Goal: Find specific page/section: Find specific page/section

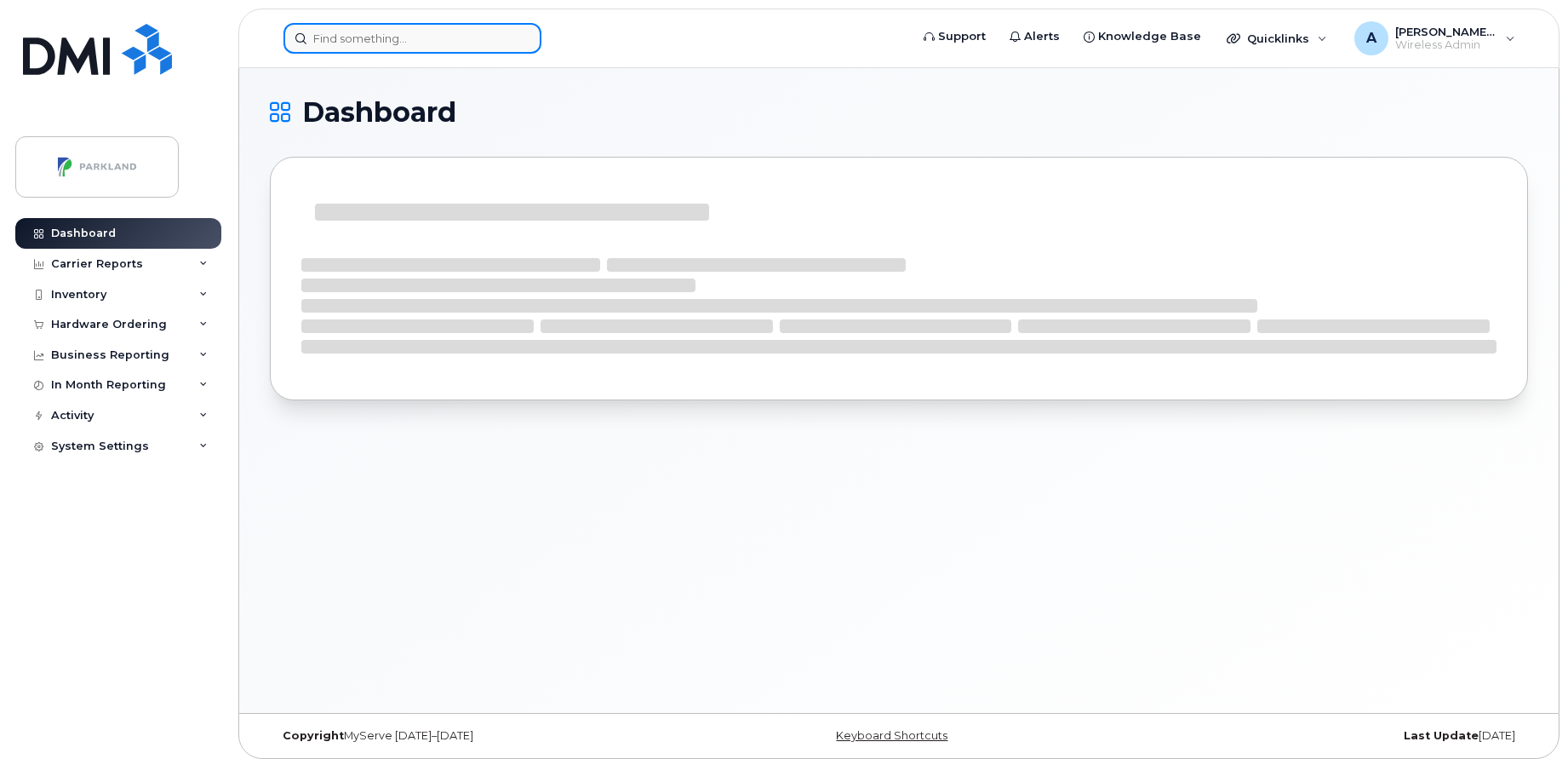
click at [500, 39] on input at bounding box center [413, 38] width 258 height 31
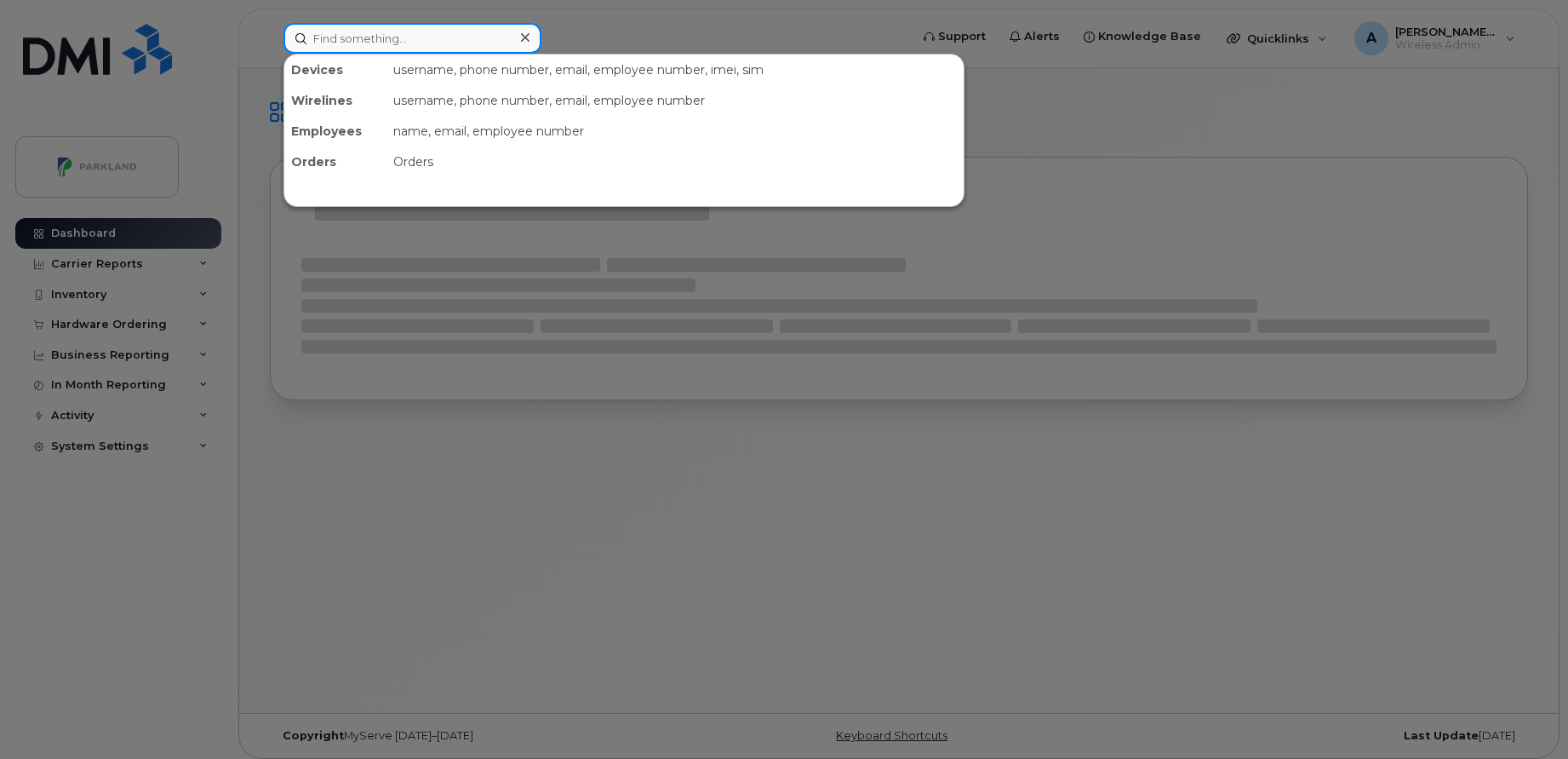
paste input "JonaJ"
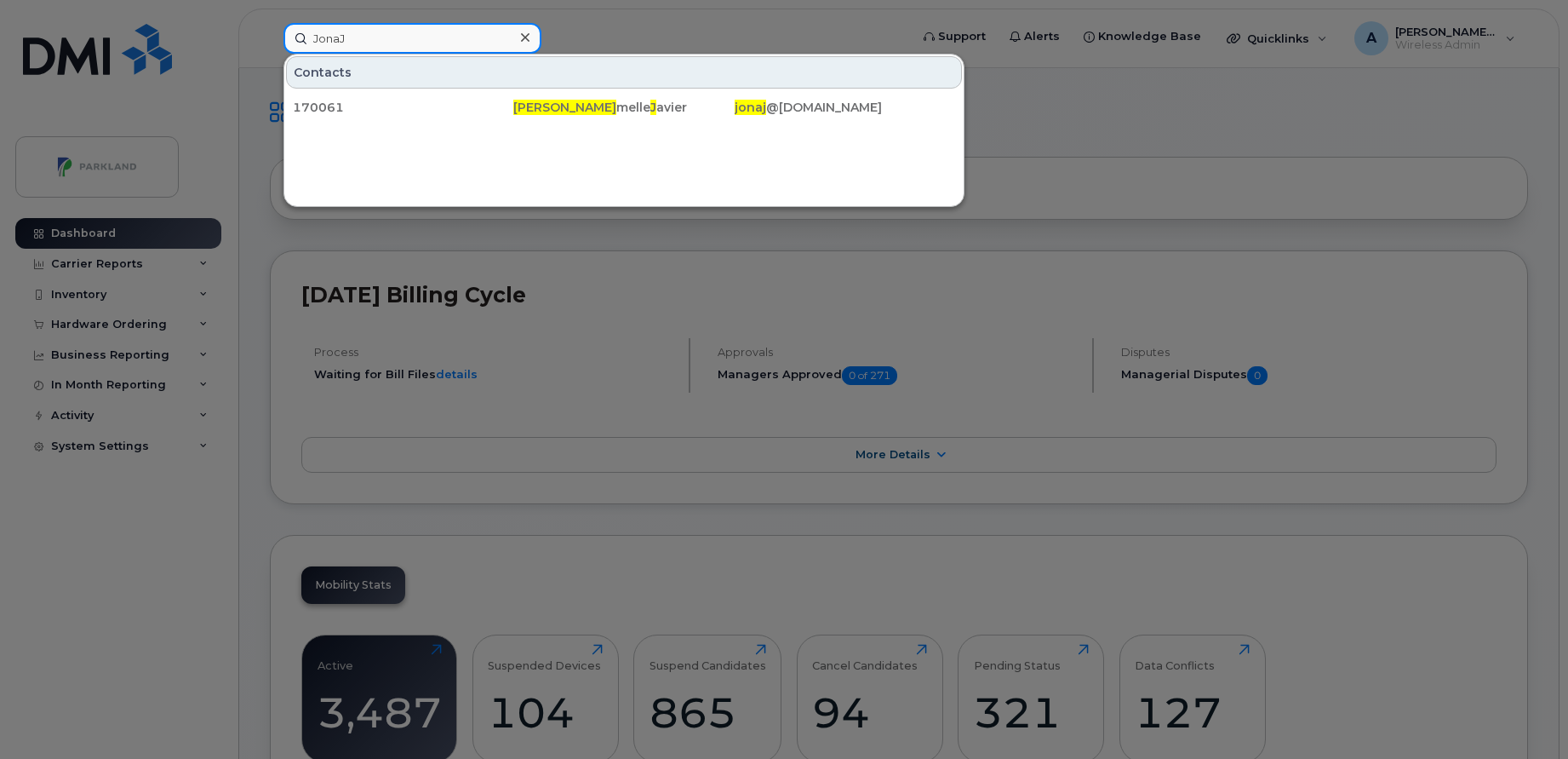
paste input "Gary’s"
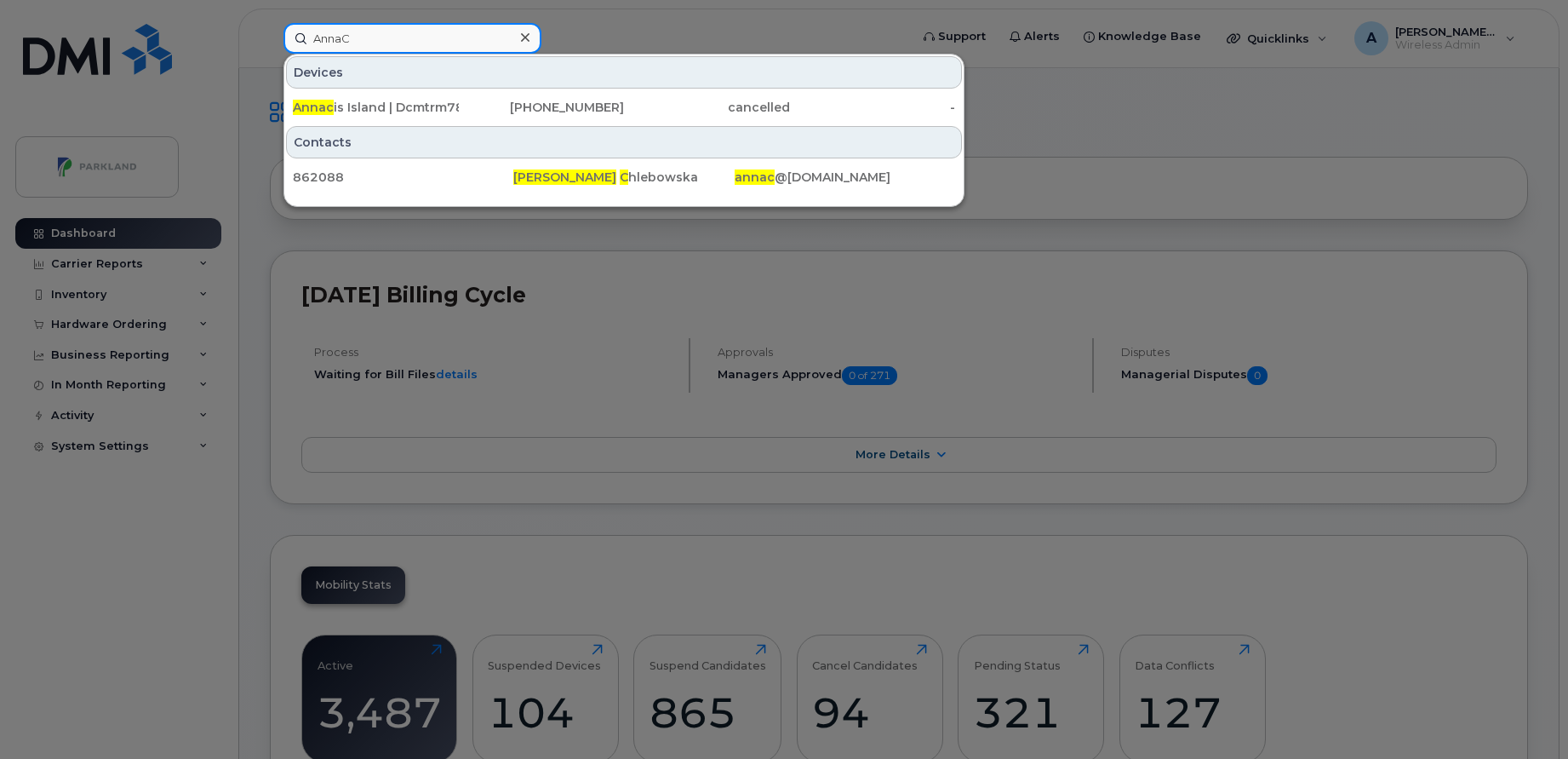
paste input "Kristina"
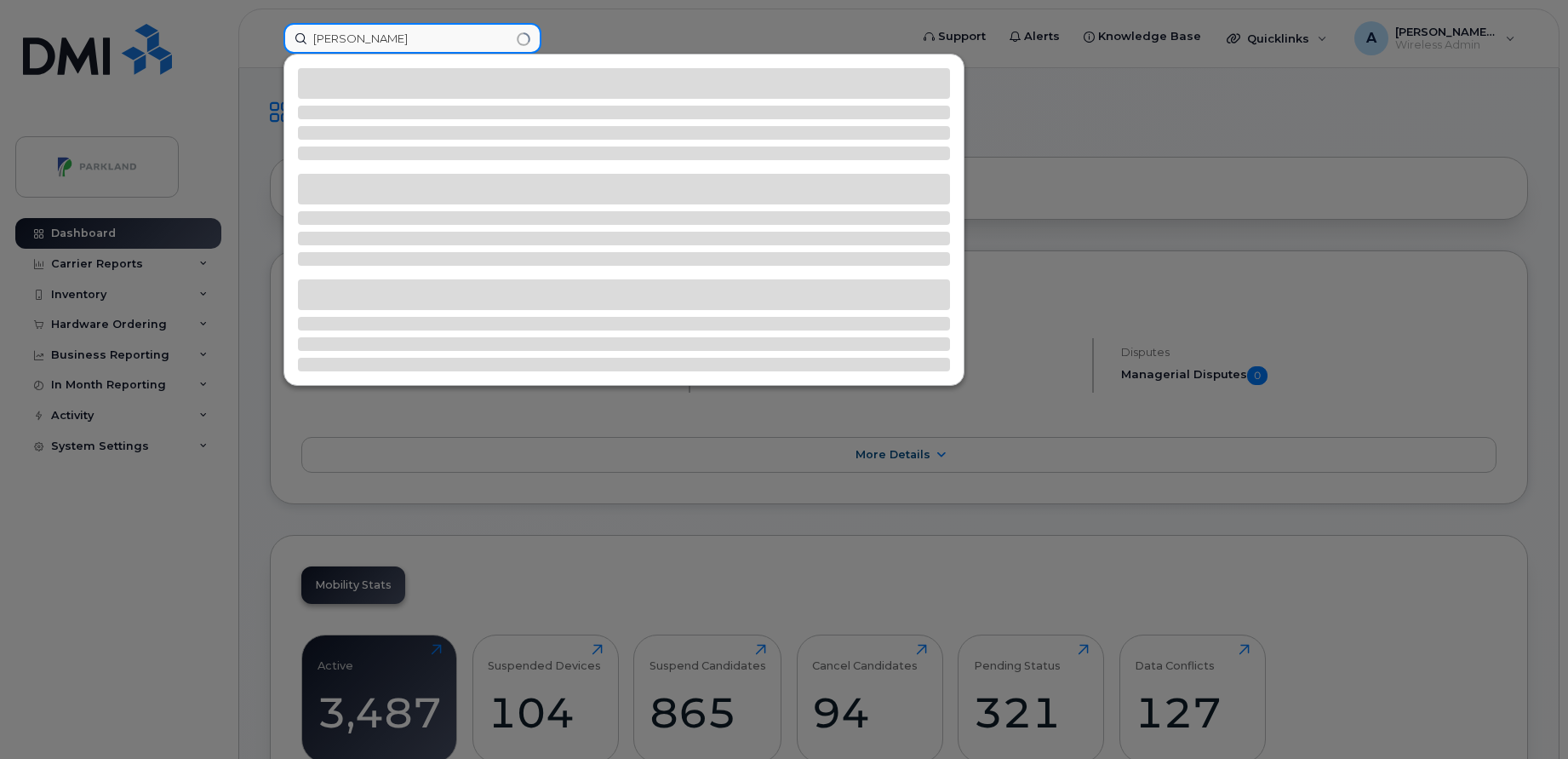
type input "Kristina"
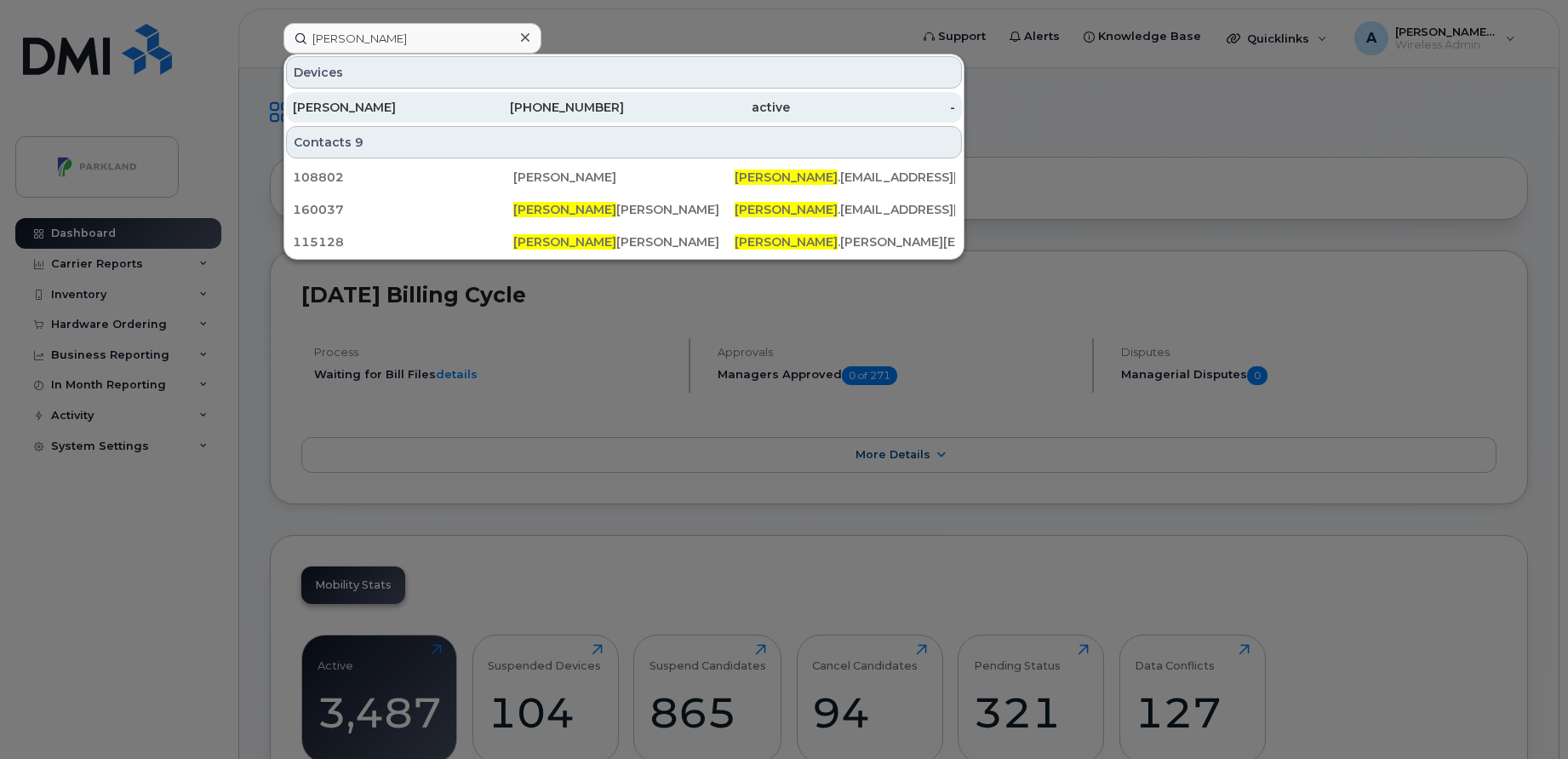
click at [460, 104] on div "905-518-2806" at bounding box center [542, 108] width 166 height 17
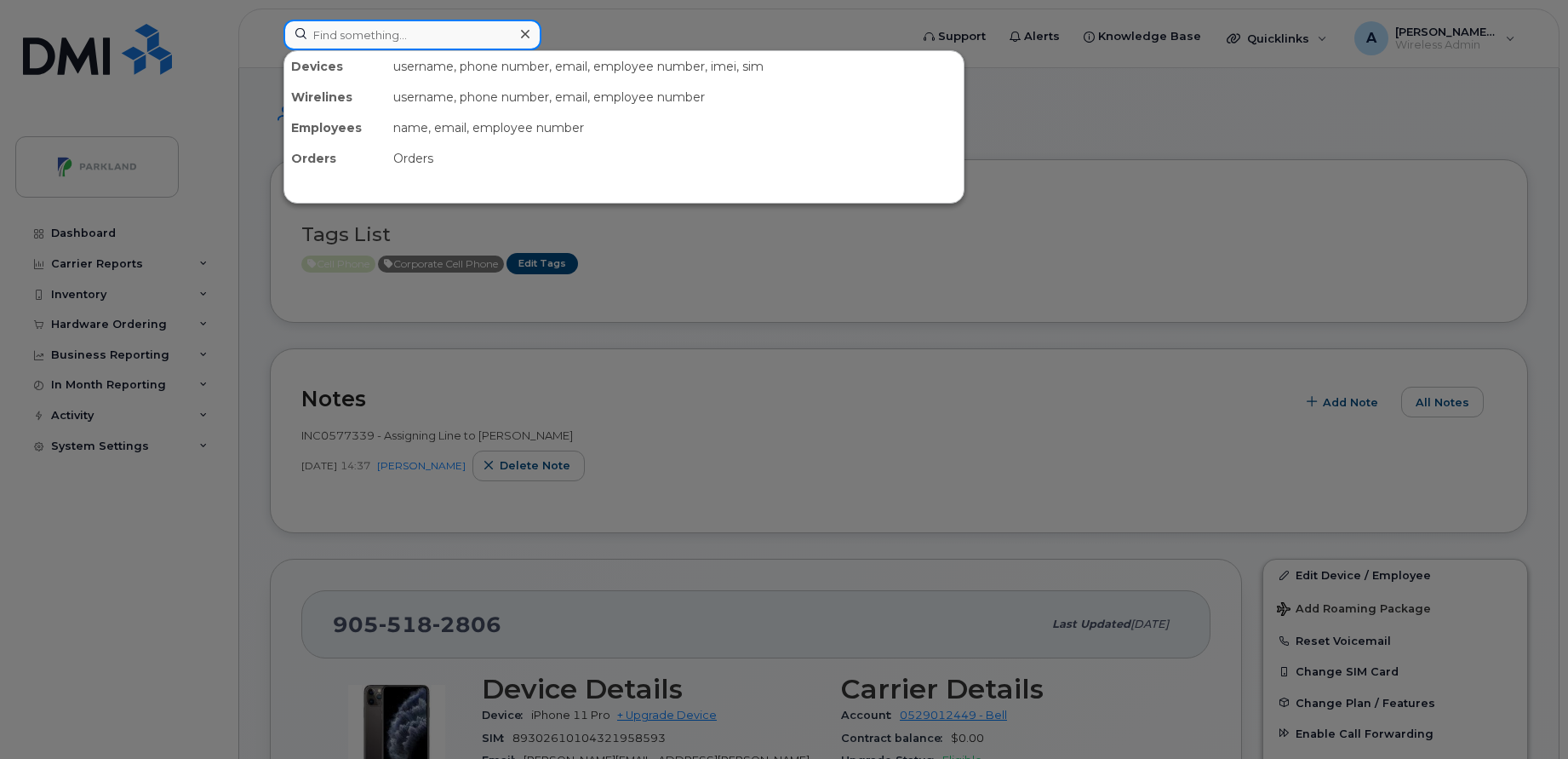
click at [470, 31] on input at bounding box center [413, 35] width 258 height 31
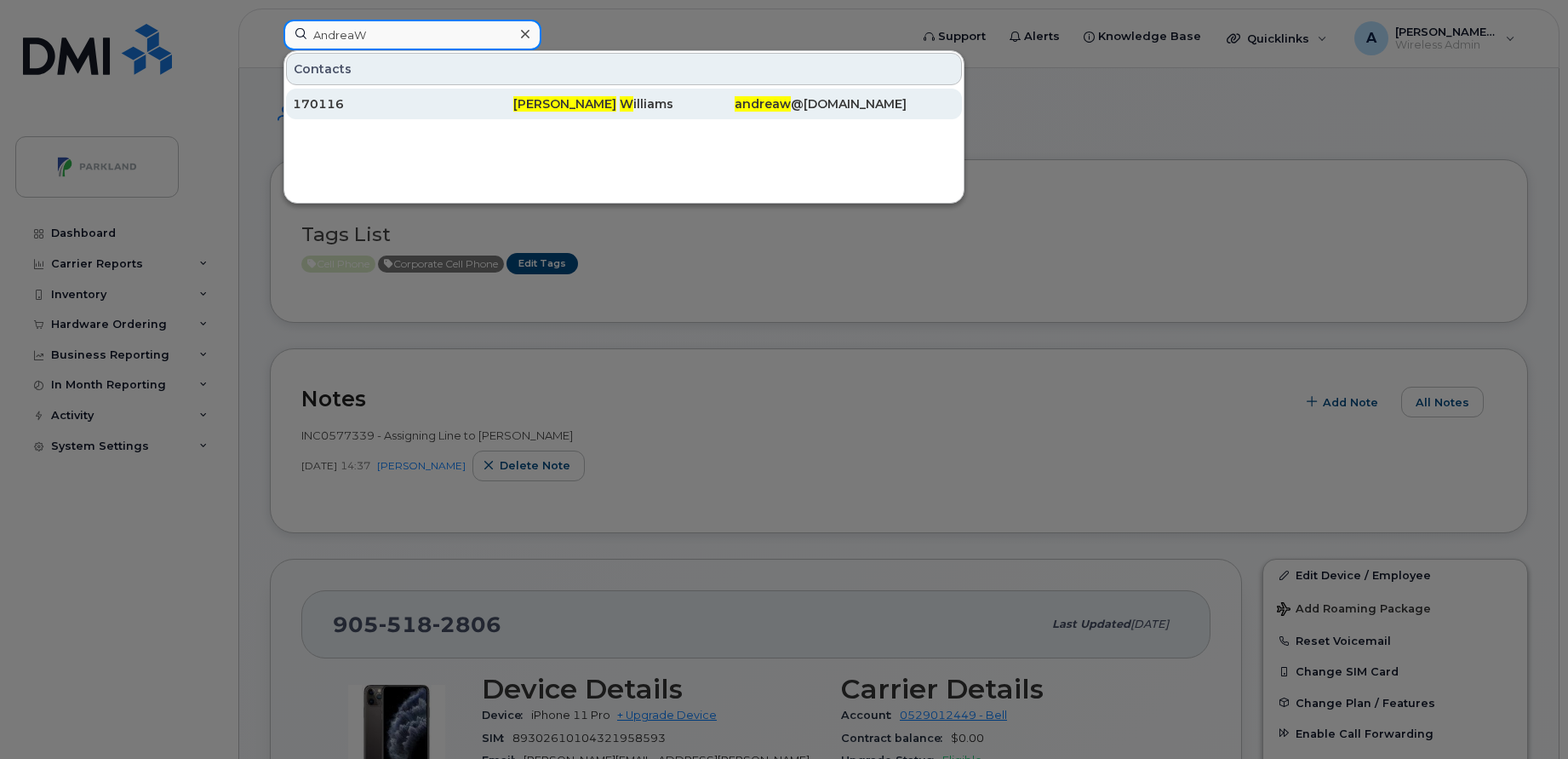
type input "AndreaW"
click at [433, 108] on div "170116" at bounding box center [402, 104] width 220 height 17
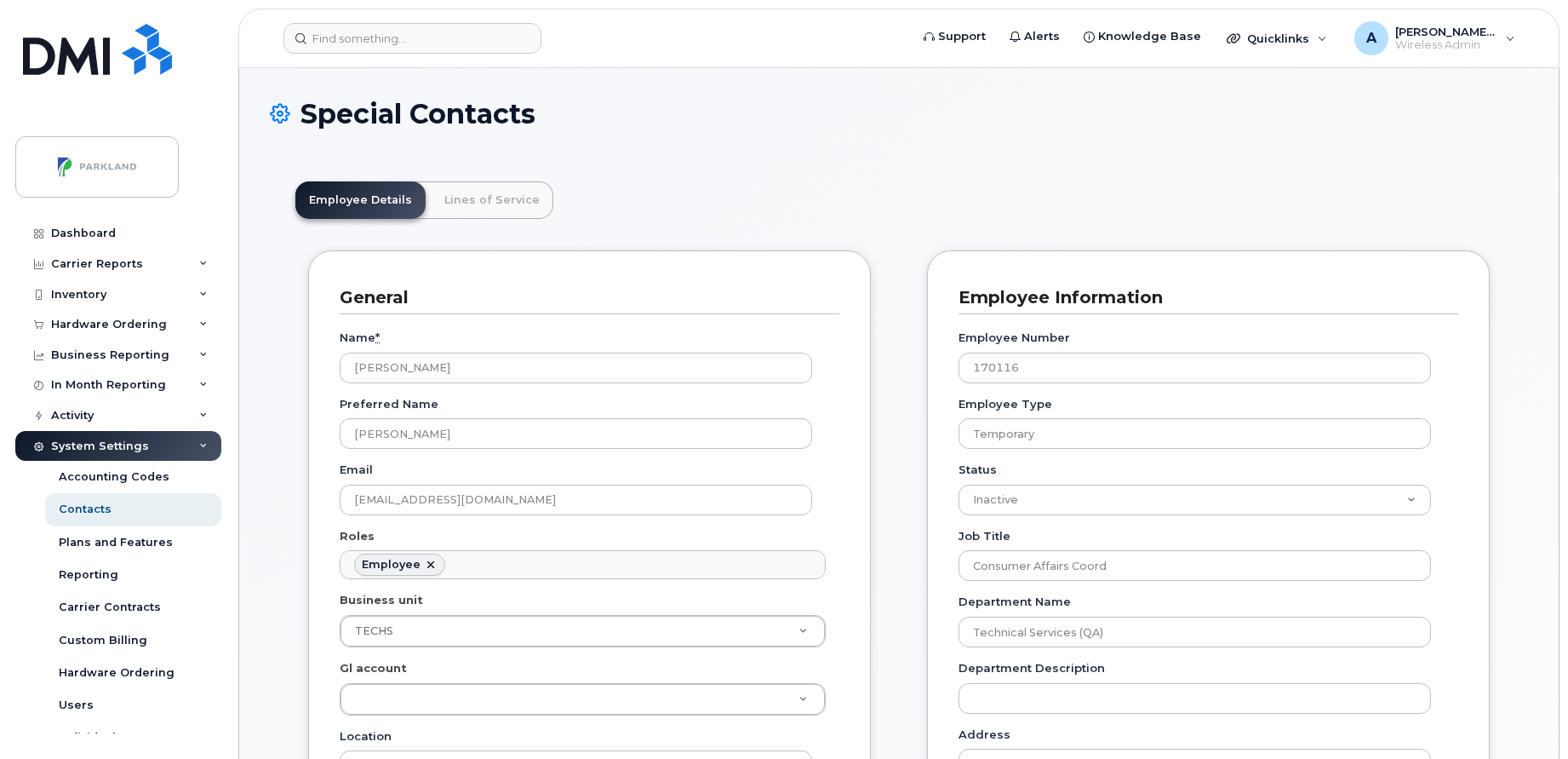
scroll to position [50, 0]
drag, startPoint x: 553, startPoint y: 500, endPoint x: 342, endPoint y: 522, distance: 212.1
click at [342, 522] on div "Name * Andrea Williams Preferred Name Andrea Email andreaw@mmfoodmarket.com Rol…" at bounding box center [590, 699] width 500 height 770
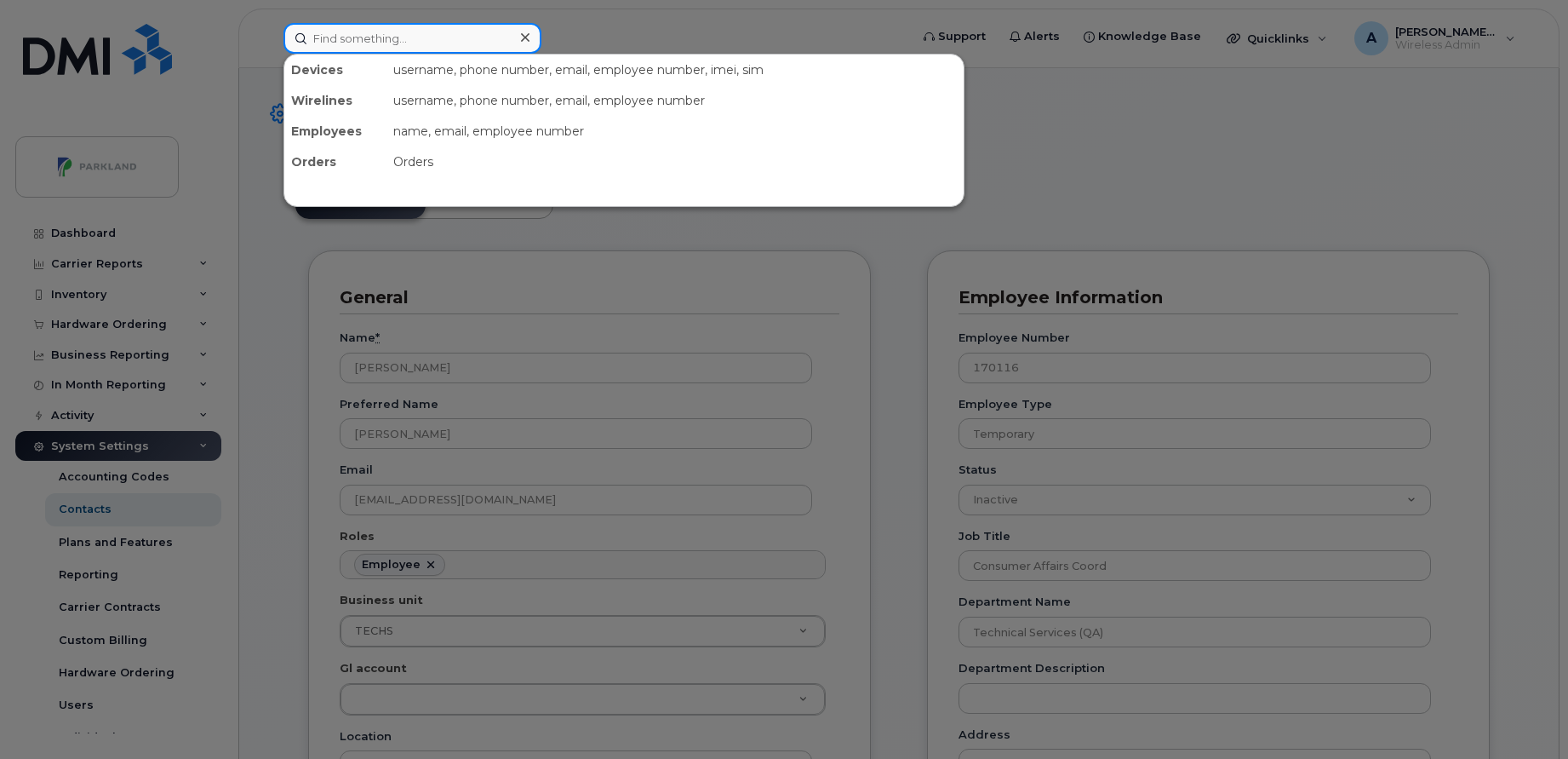
click at [416, 38] on input at bounding box center [413, 38] width 258 height 31
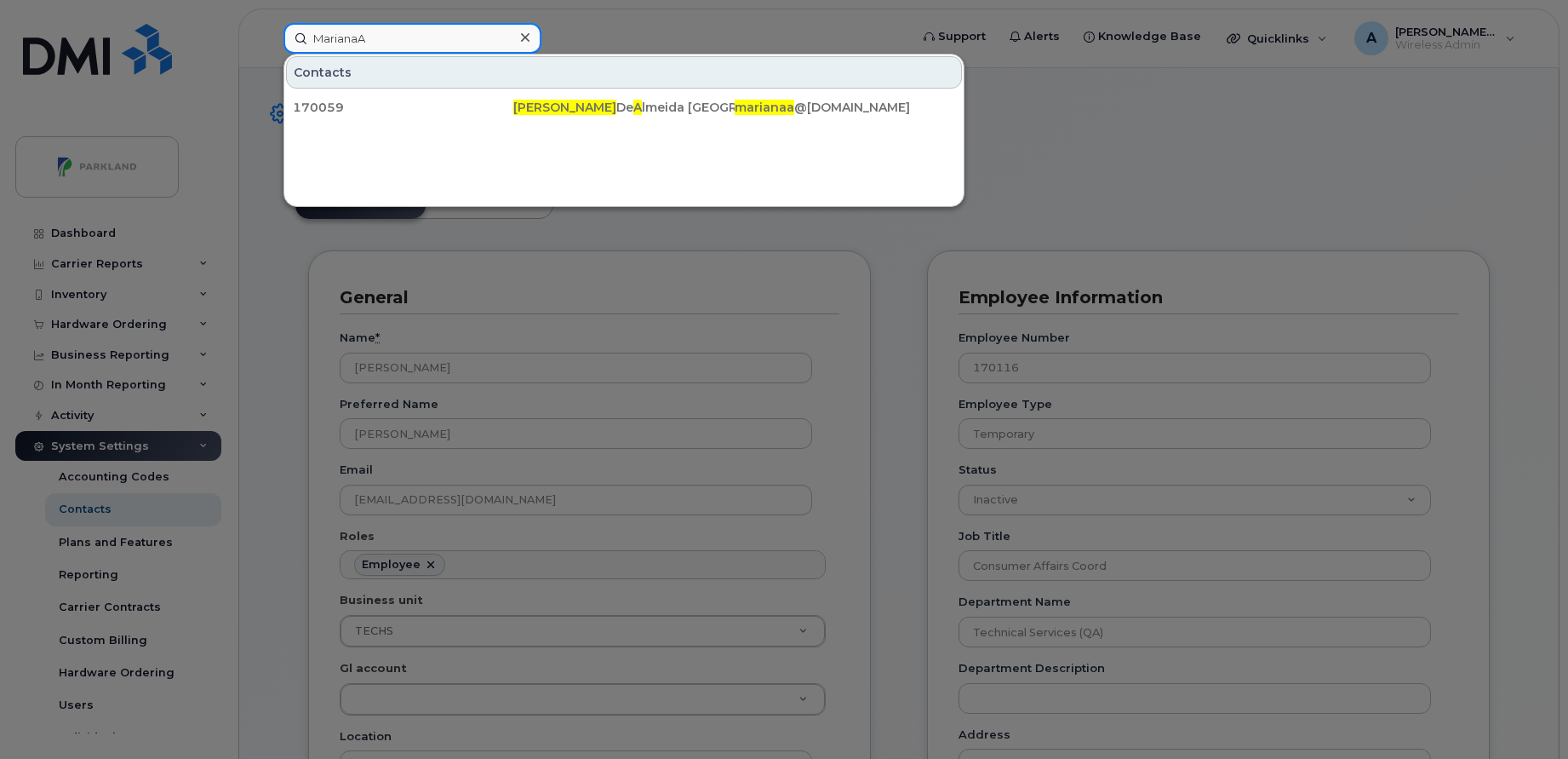
type input "MarianaA"
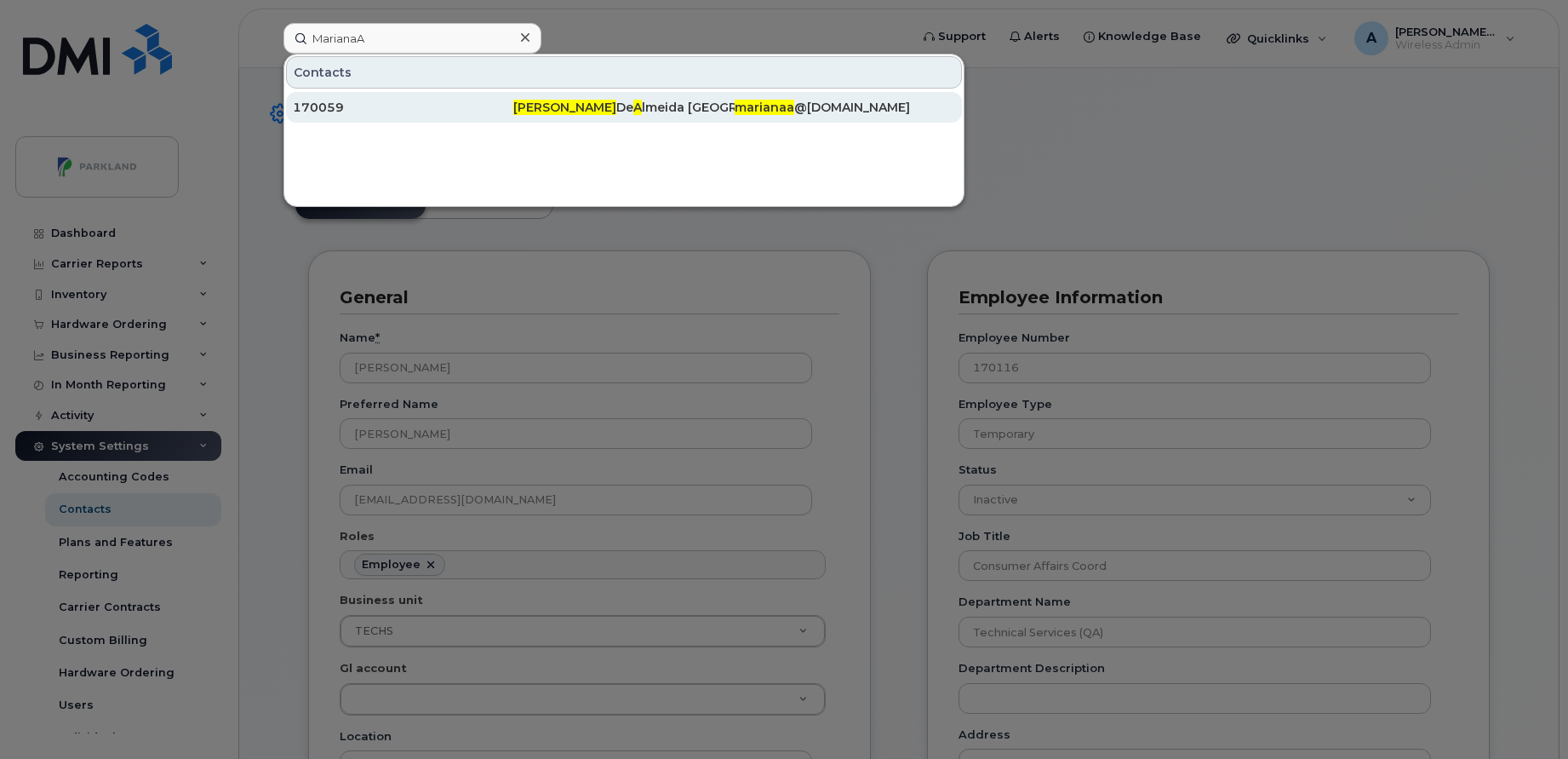
click at [603, 114] on div "Mariana De A lmeida Holanda" at bounding box center [623, 108] width 220 height 17
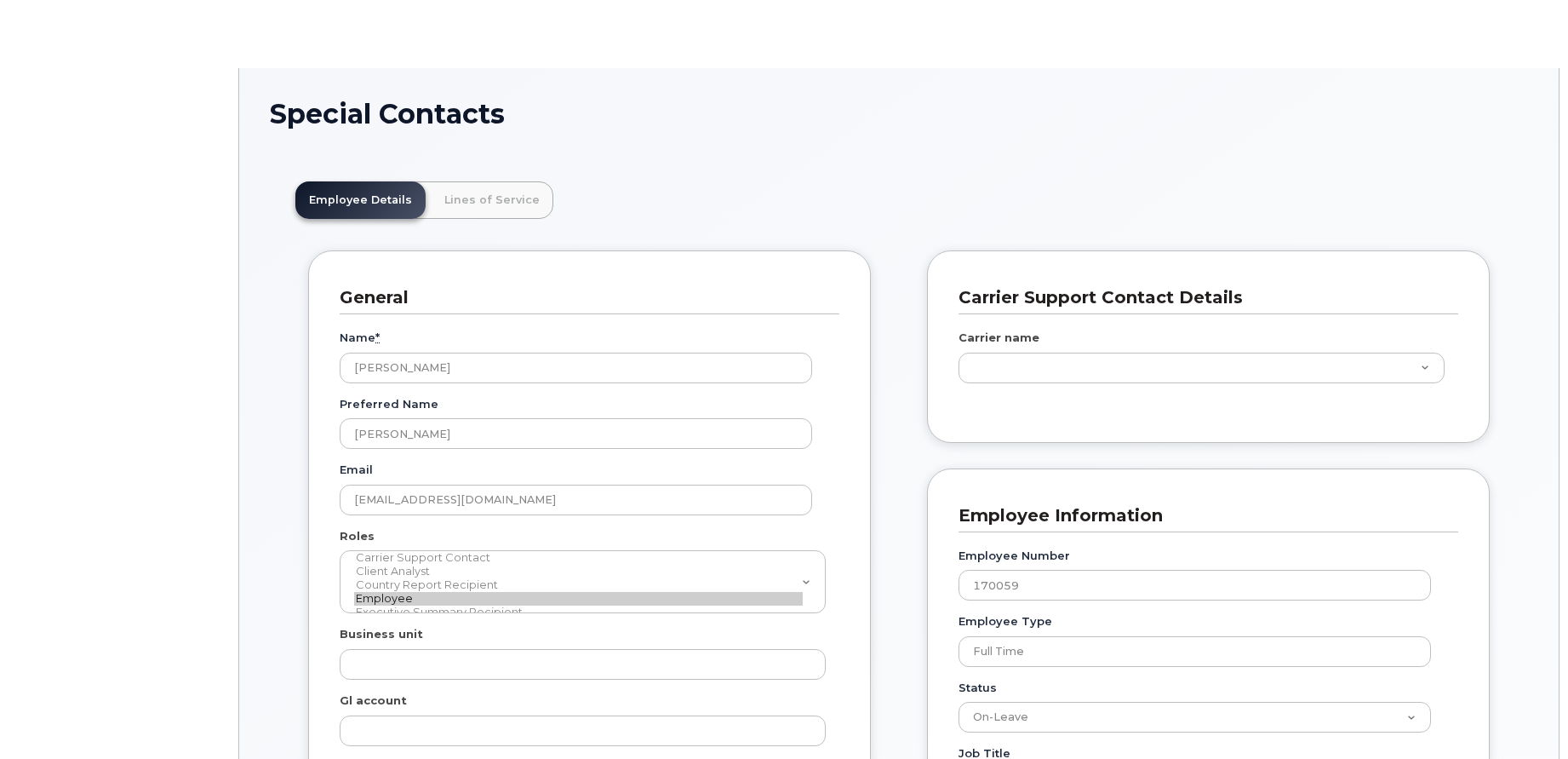
type input "34441842"
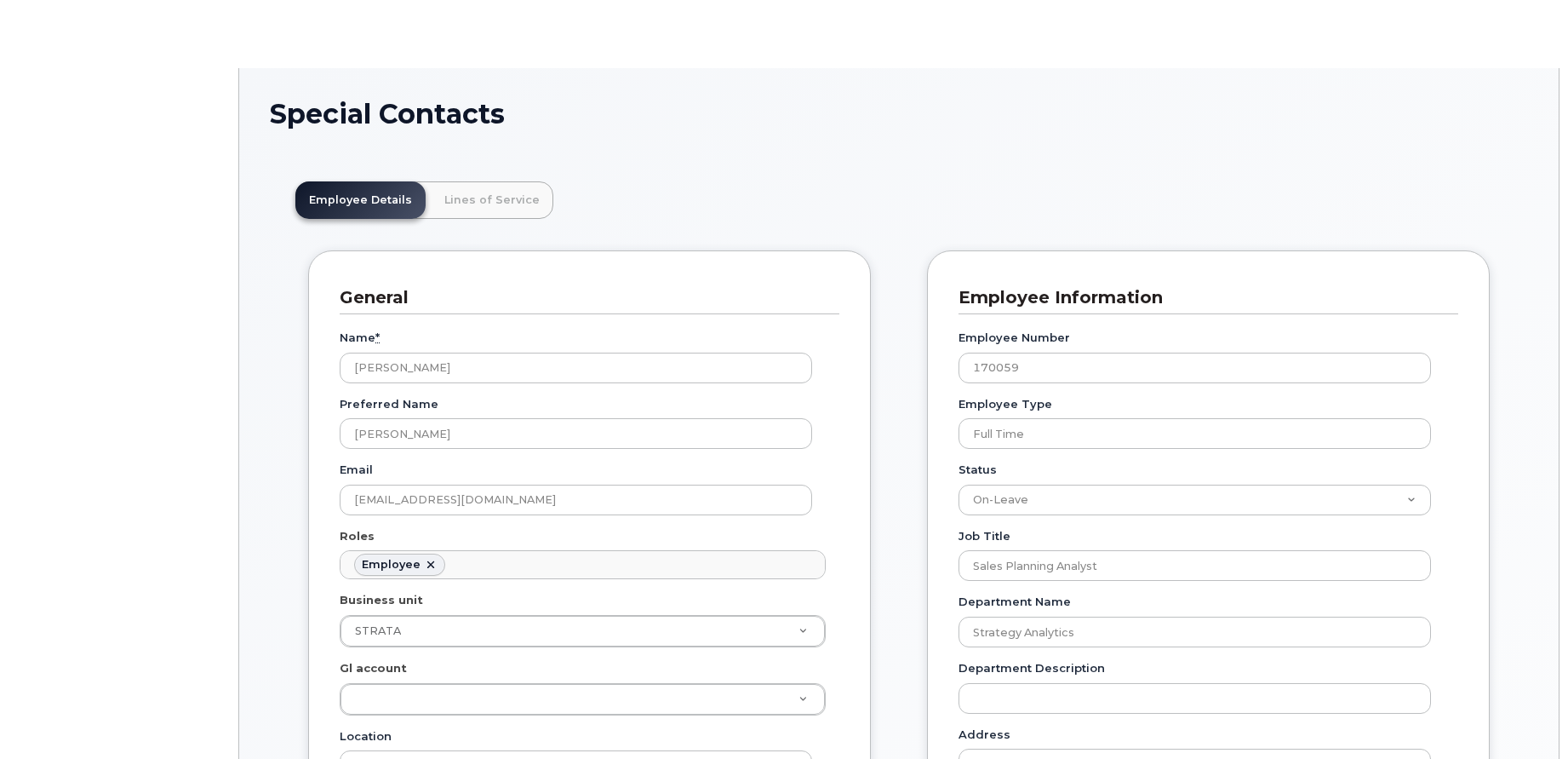
scroll to position [50, 0]
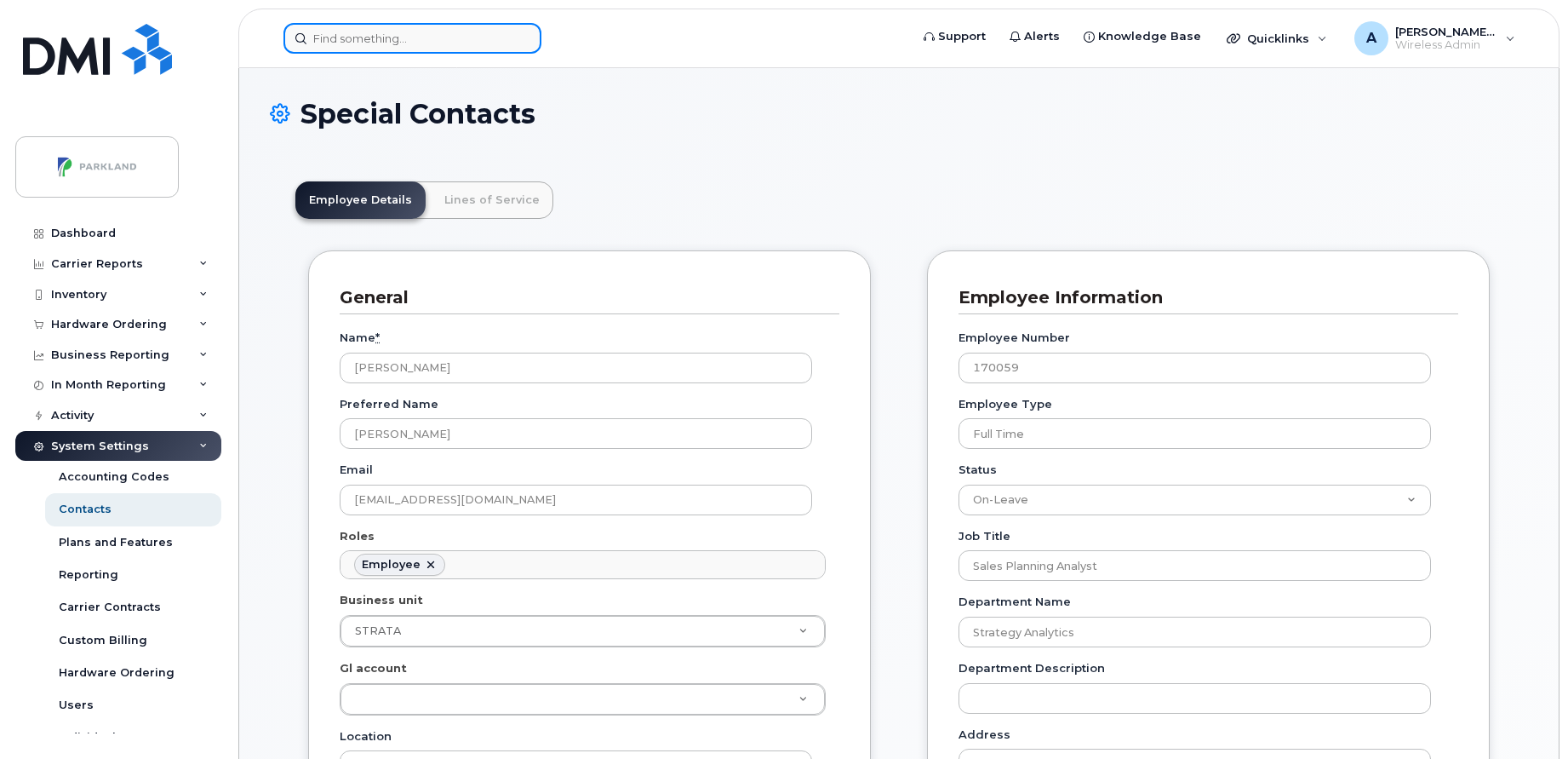
click at [488, 48] on input at bounding box center [413, 38] width 258 height 31
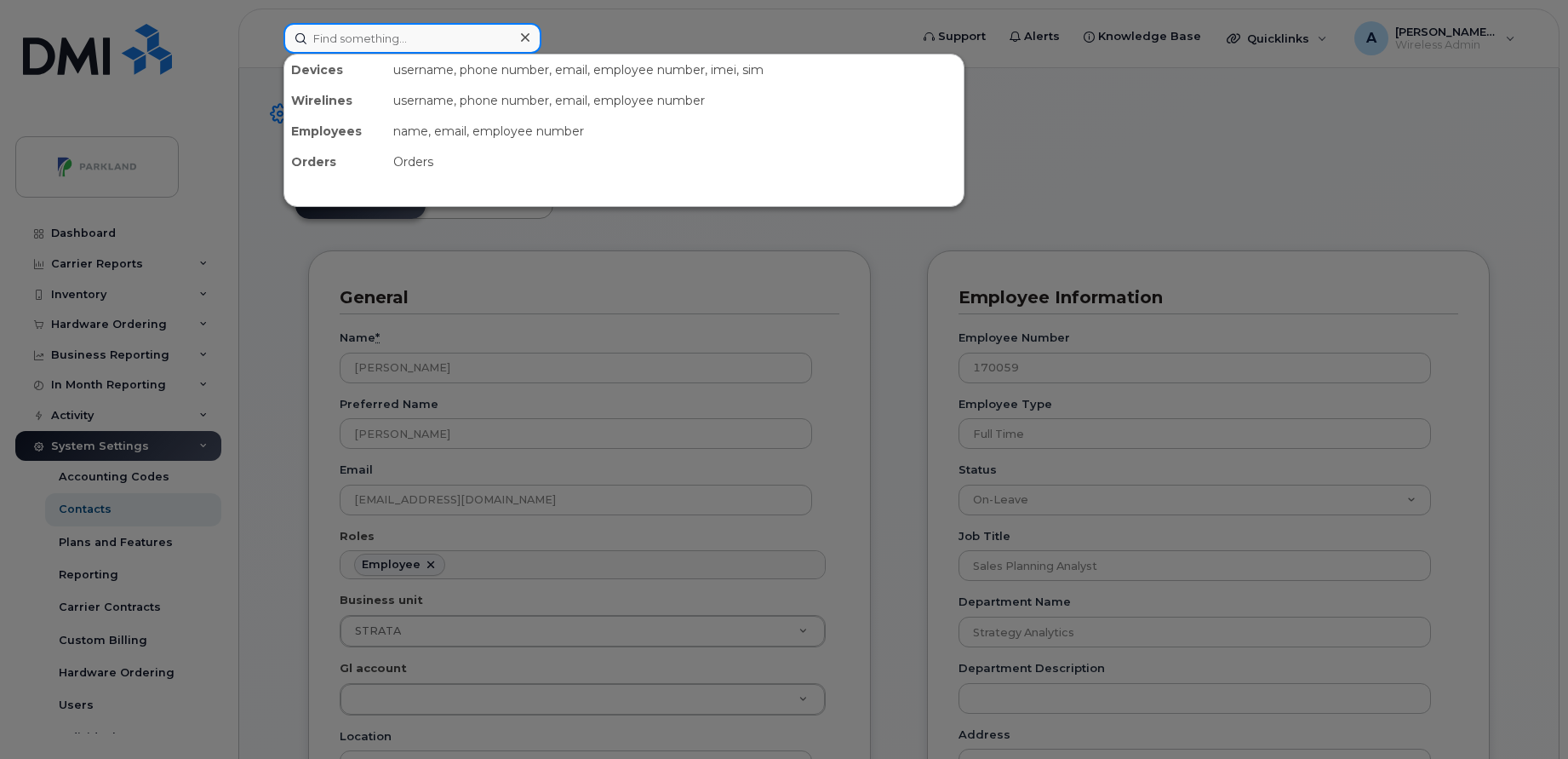
paste input "BrandieF"
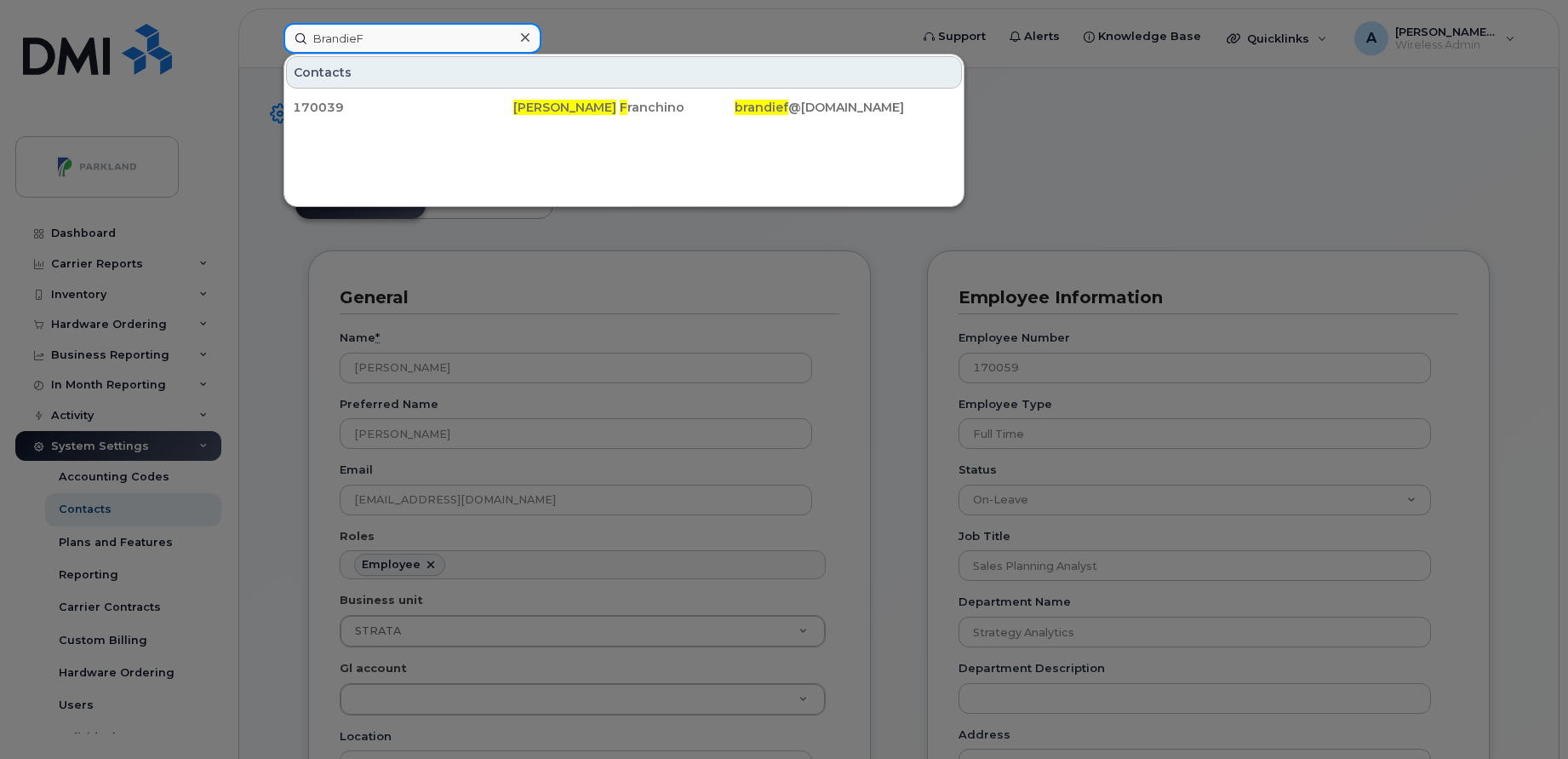
paste input "ChristineM"
type input "ChristineM"
paste input "dreaA"
type input "AndreaA"
click at [526, 42] on icon at bounding box center [525, 38] width 9 height 13
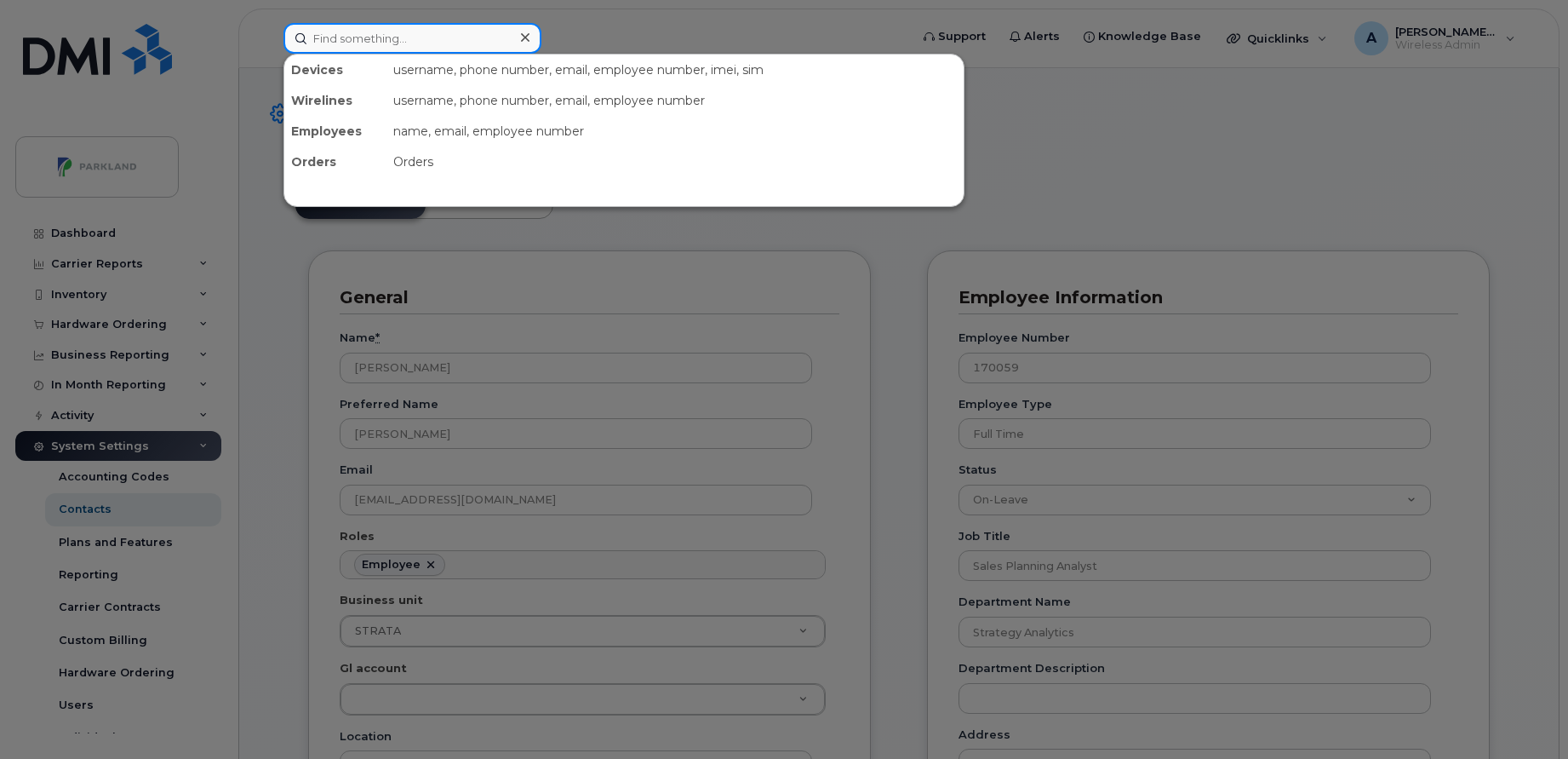
click at [432, 40] on input at bounding box center [413, 38] width 258 height 31
paste input "SandraF"
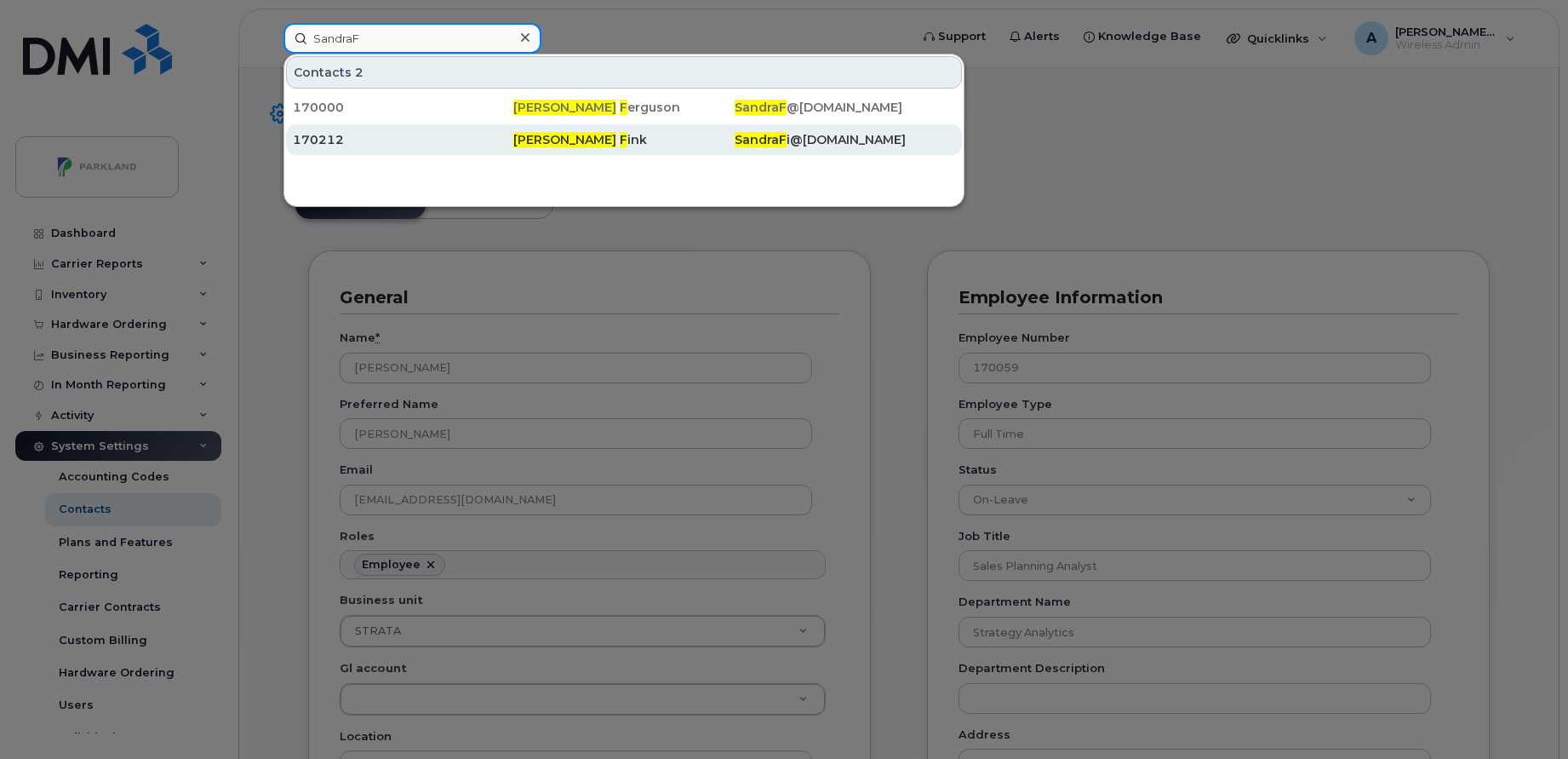
paste input "herry"
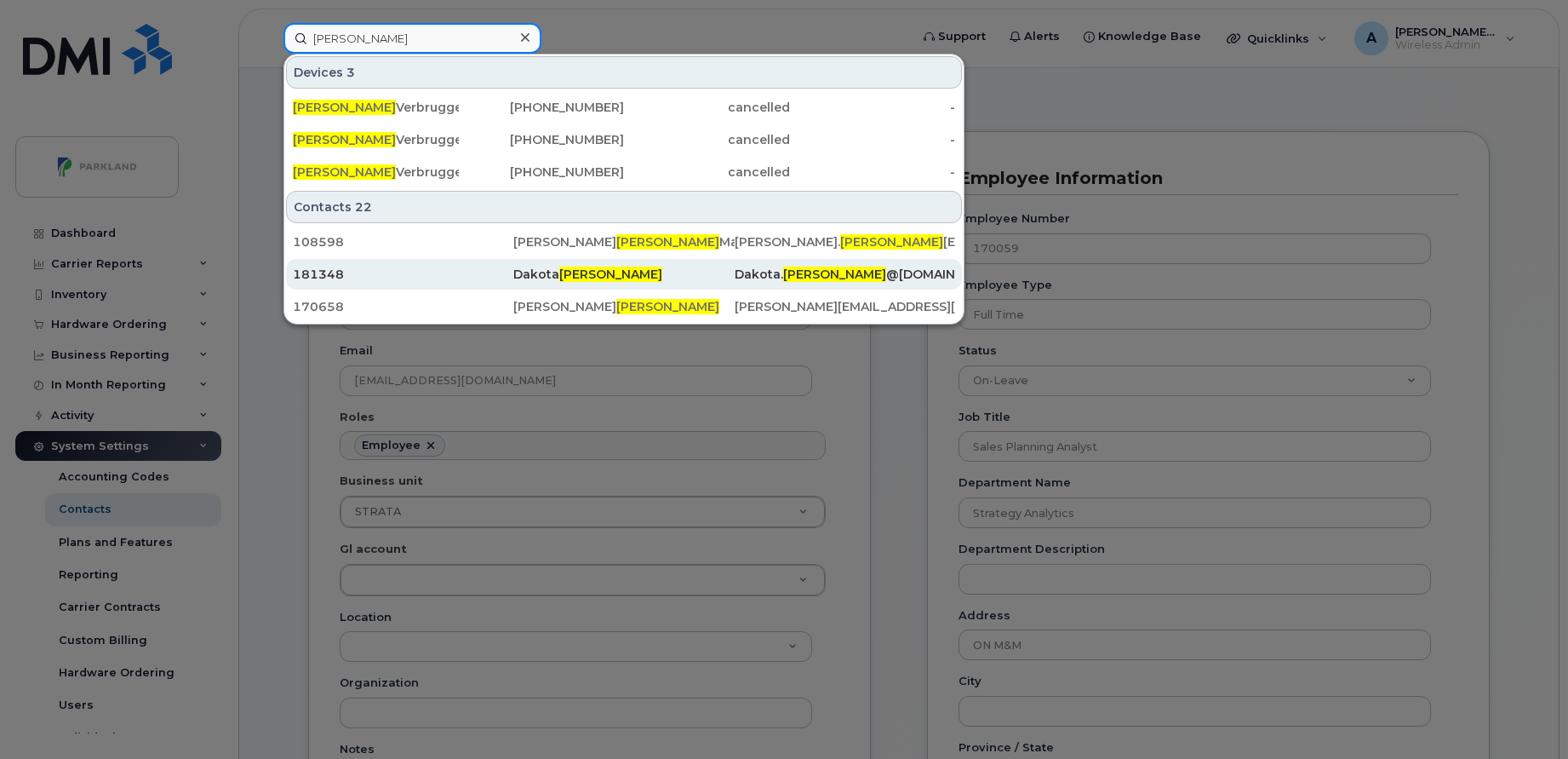
scroll to position [138, 0]
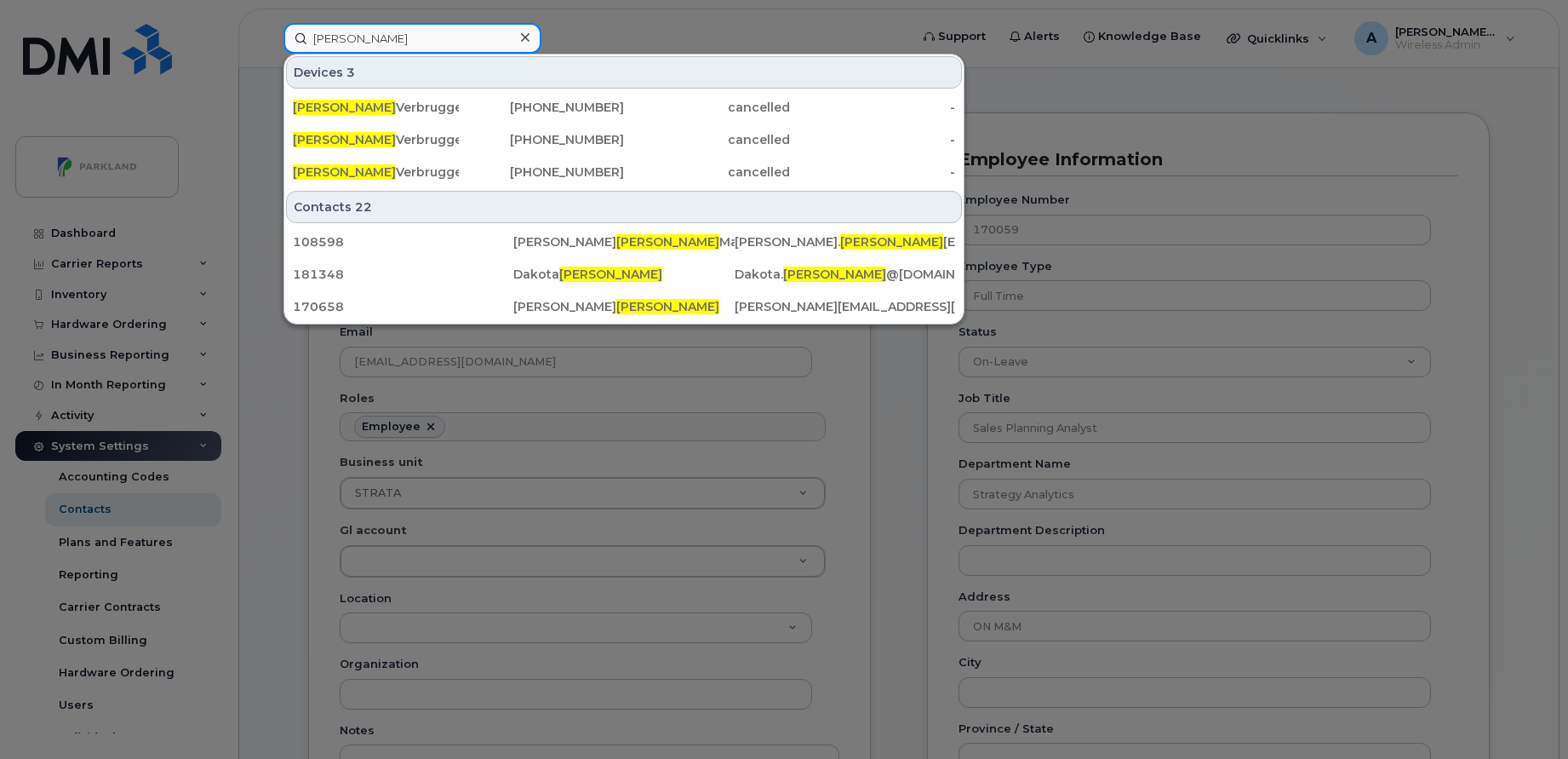
paste input "KaylaN"
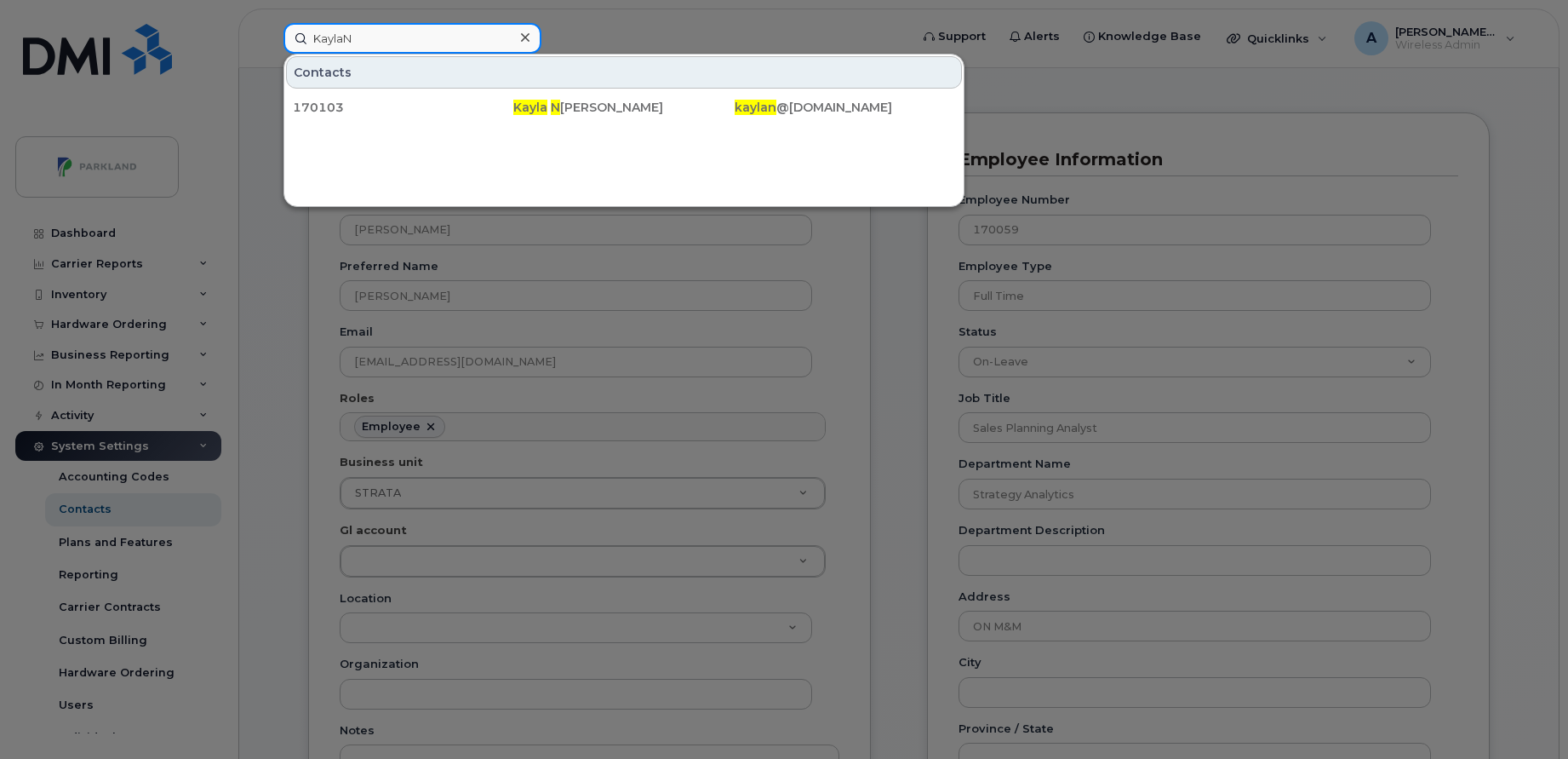
paste input "DanV’s iPhone"
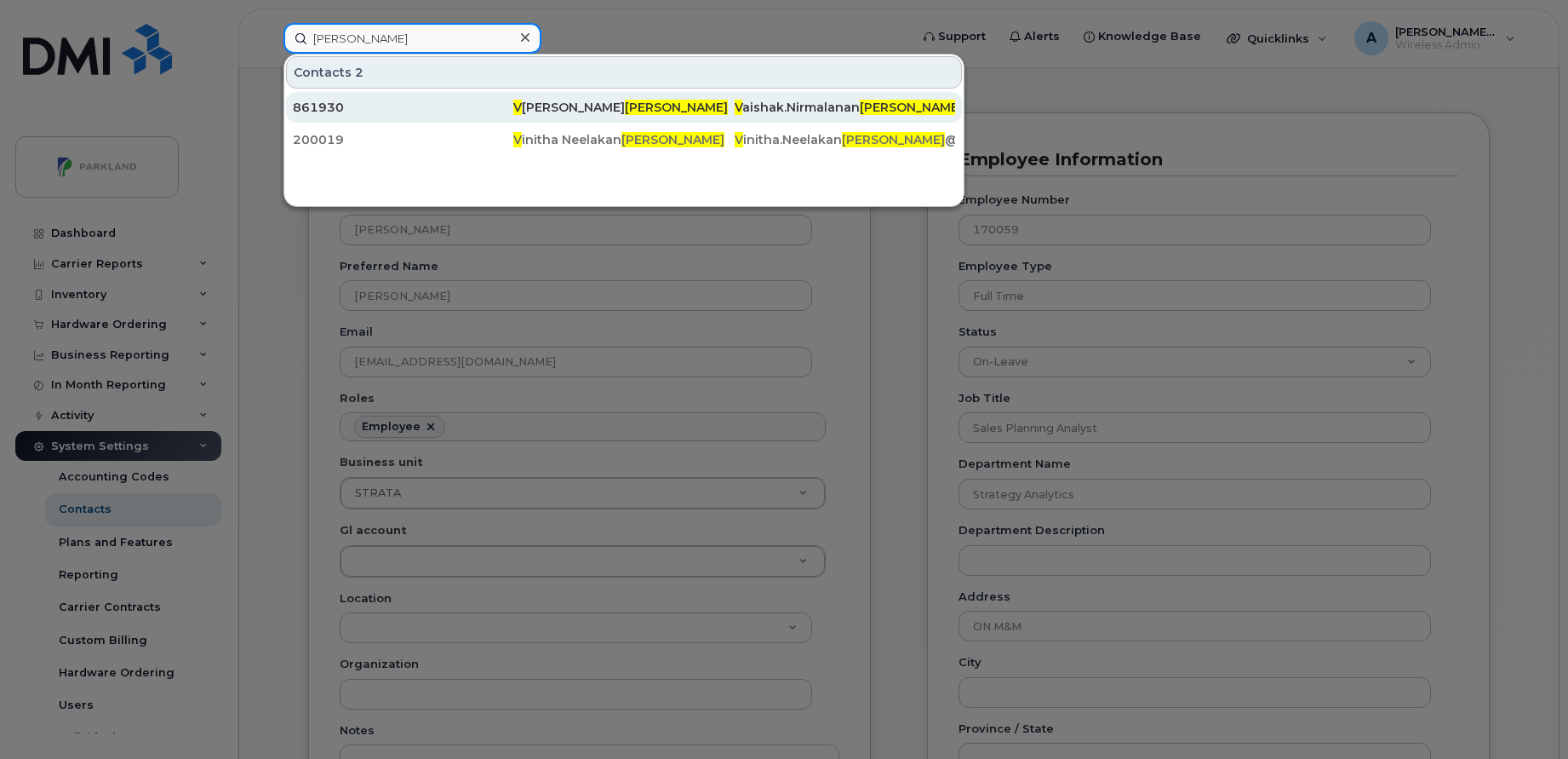
paste input "MarianaA"
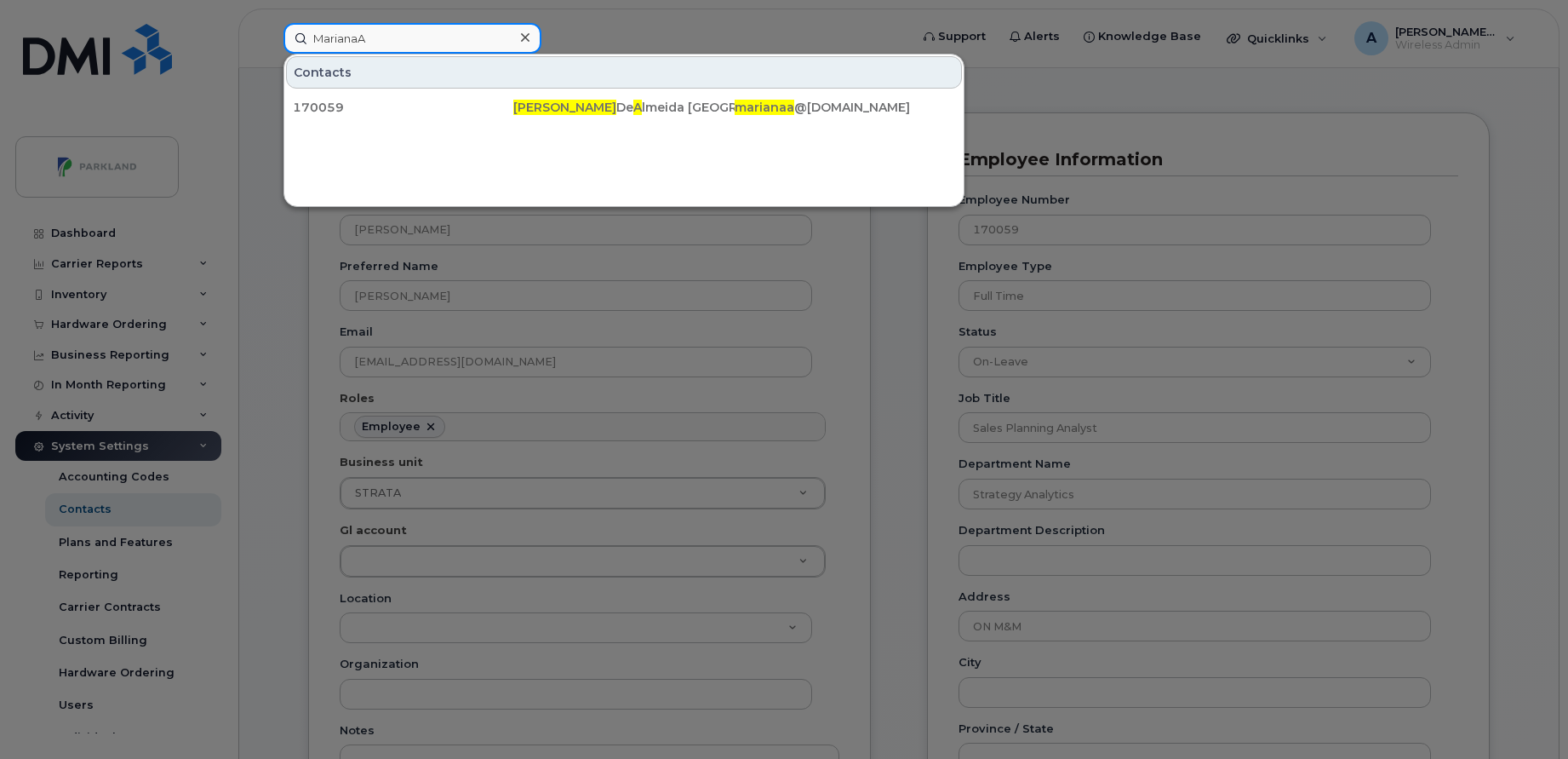
paste input "AmarpreetB’s iPhone"
paste input "SebastienC’s iPhone"
paste input "AnnieL New’s iPhone"
type input "AnnieL"
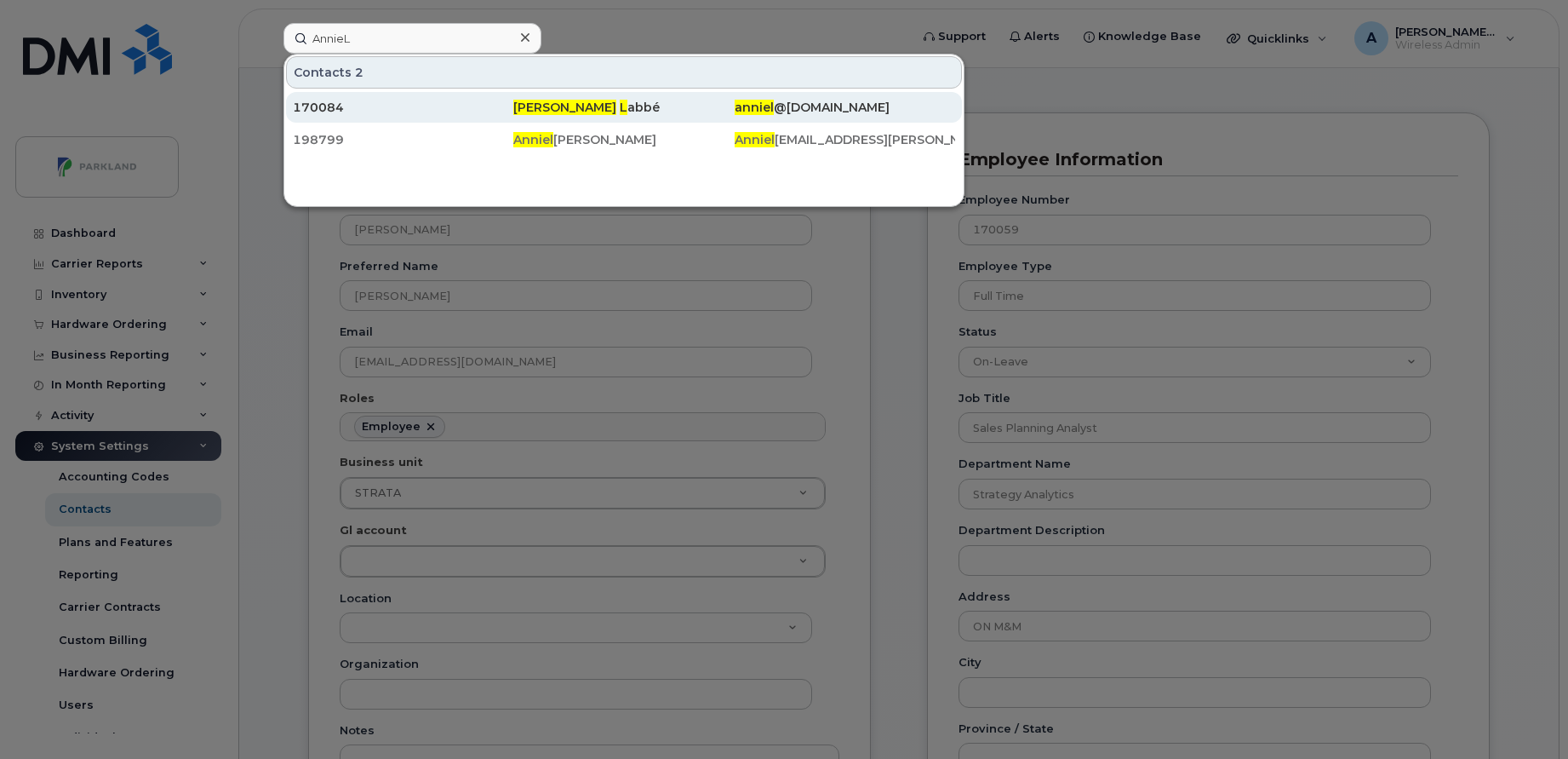
click at [655, 102] on div "Annie L abbé" at bounding box center [623, 108] width 220 height 17
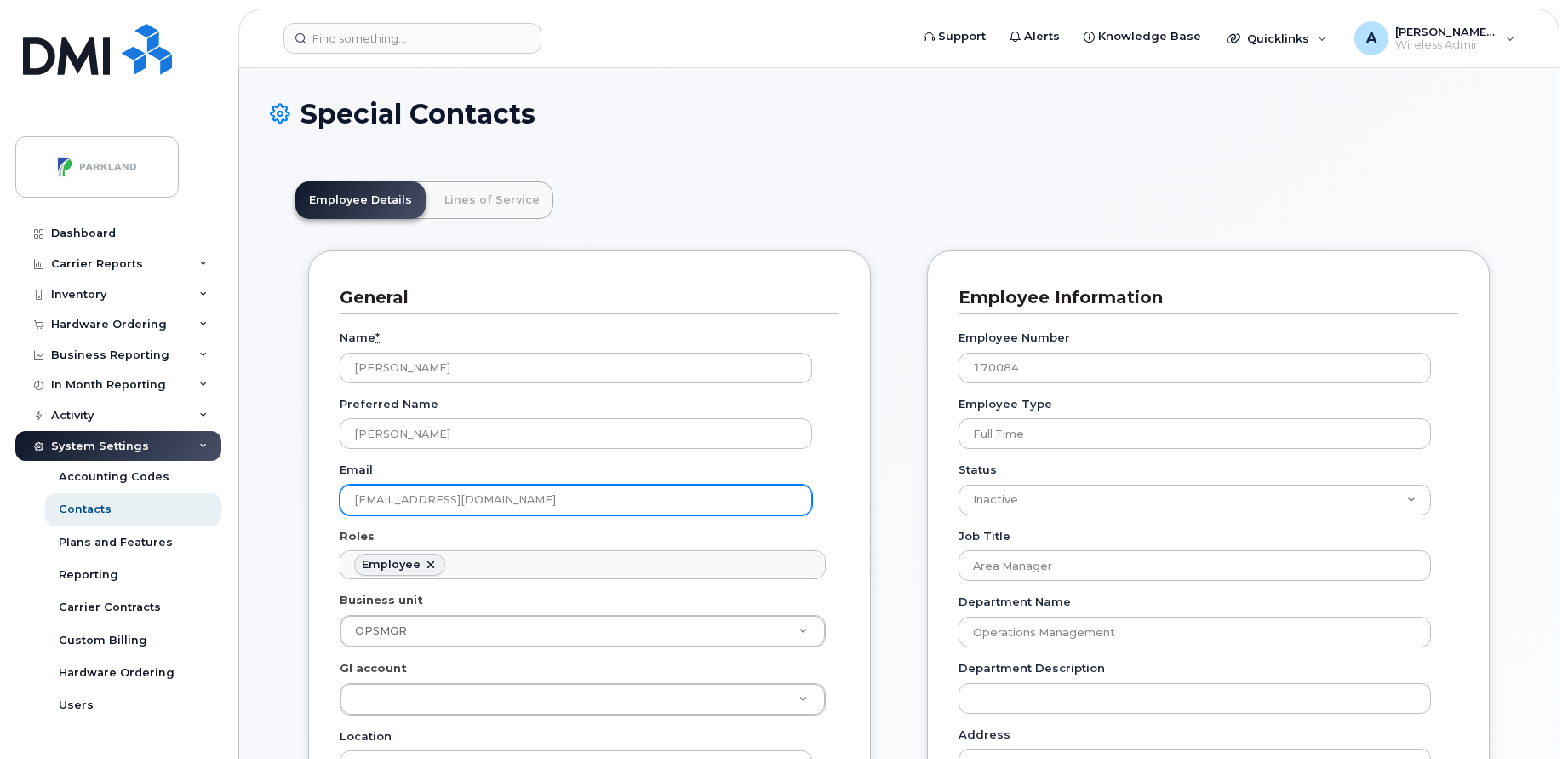
scroll to position [50, 0]
drag, startPoint x: 547, startPoint y: 497, endPoint x: 270, endPoint y: 518, distance: 277.8
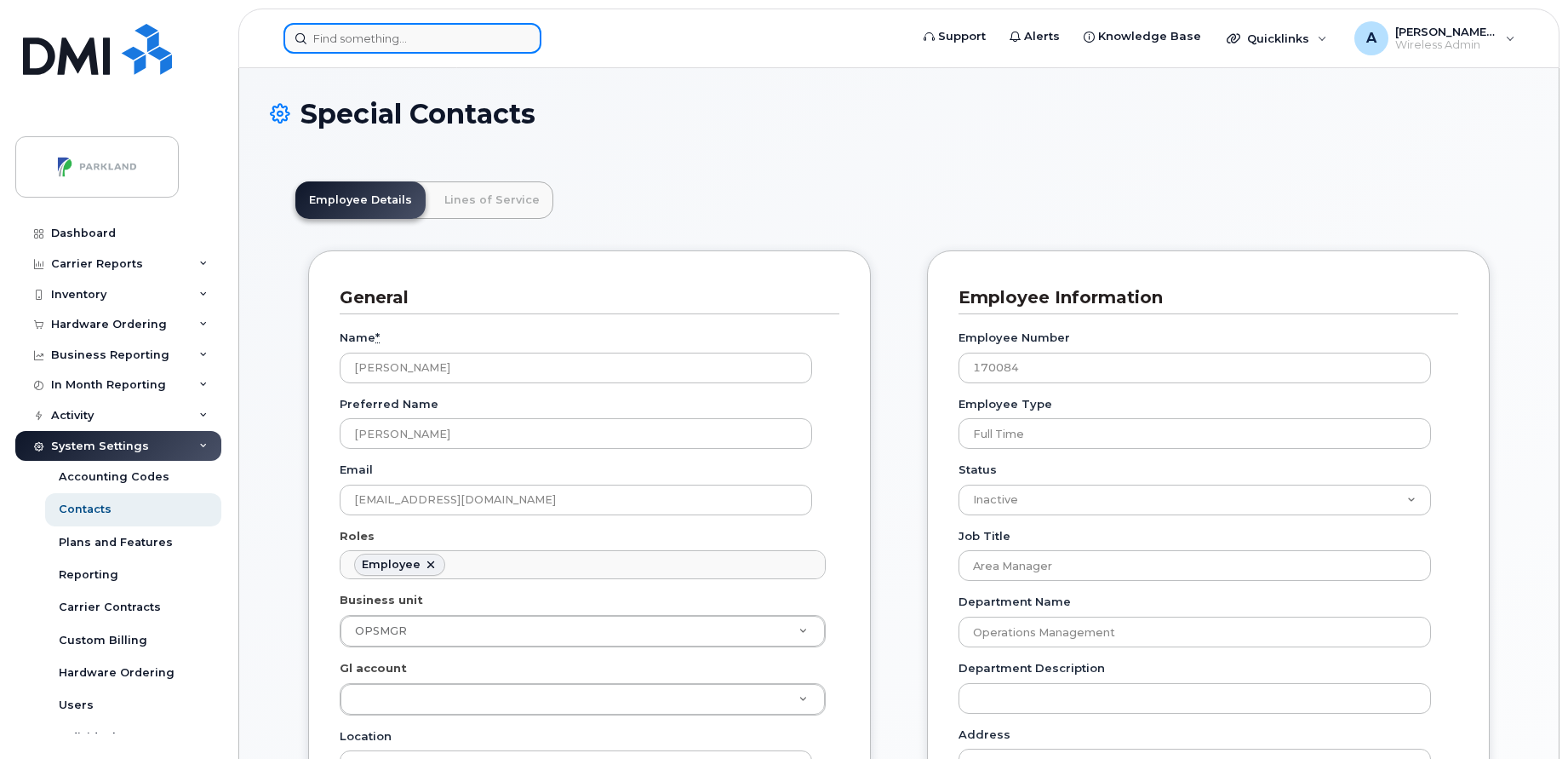
click at [445, 39] on input at bounding box center [413, 38] width 258 height 31
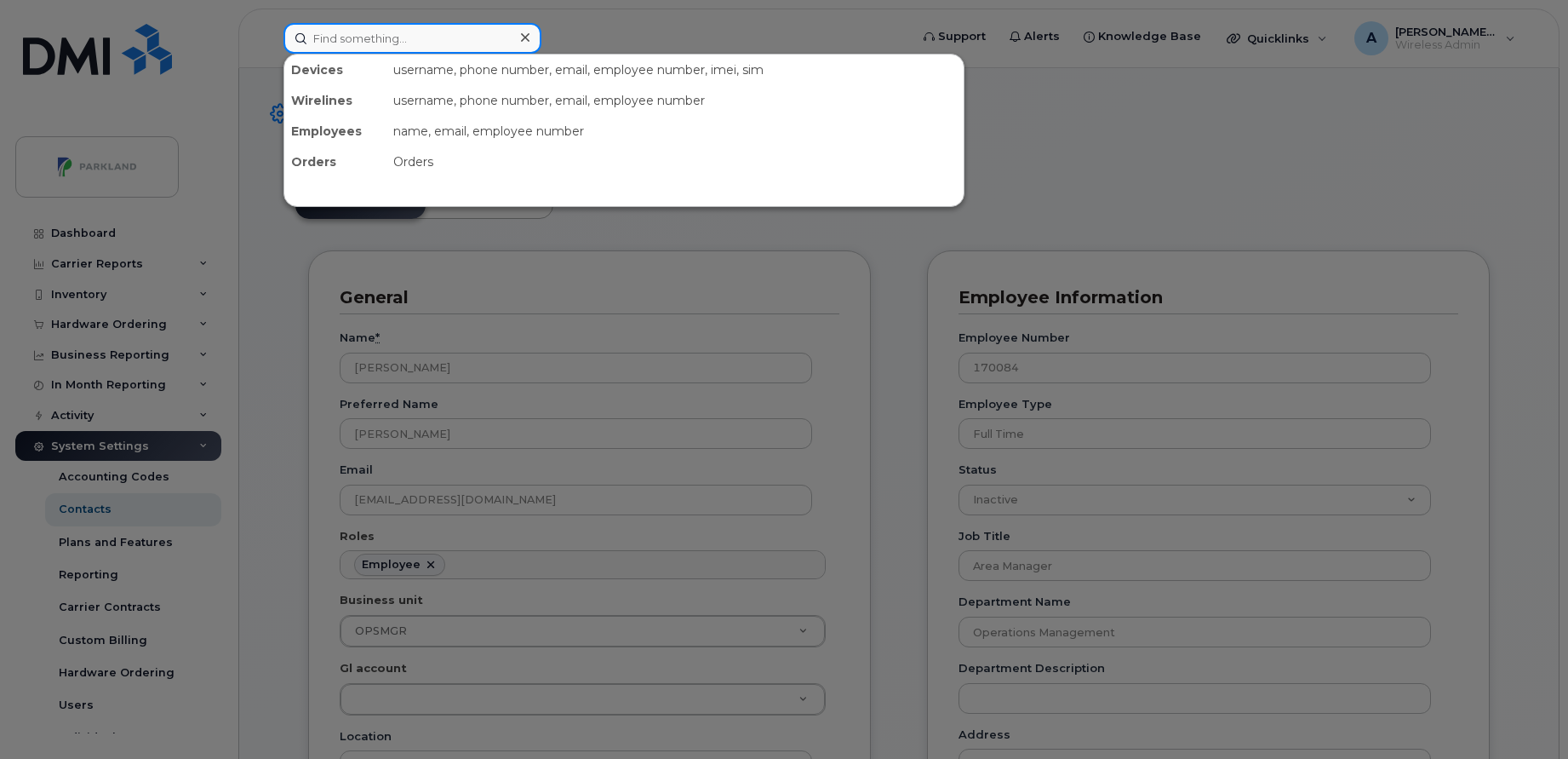
paste input "[PERSON_NAME]’s iPhone"
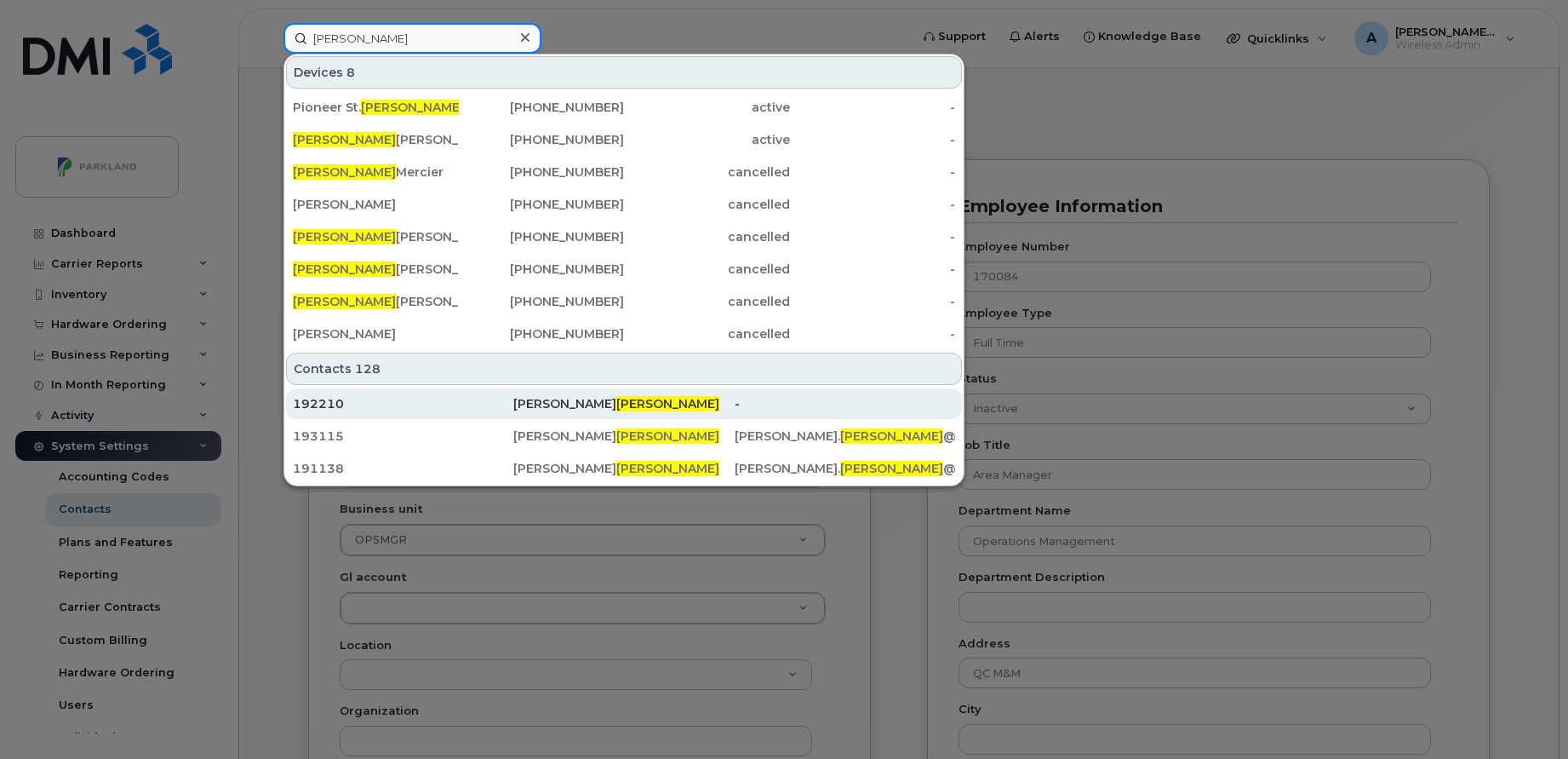
scroll to position [99, 0]
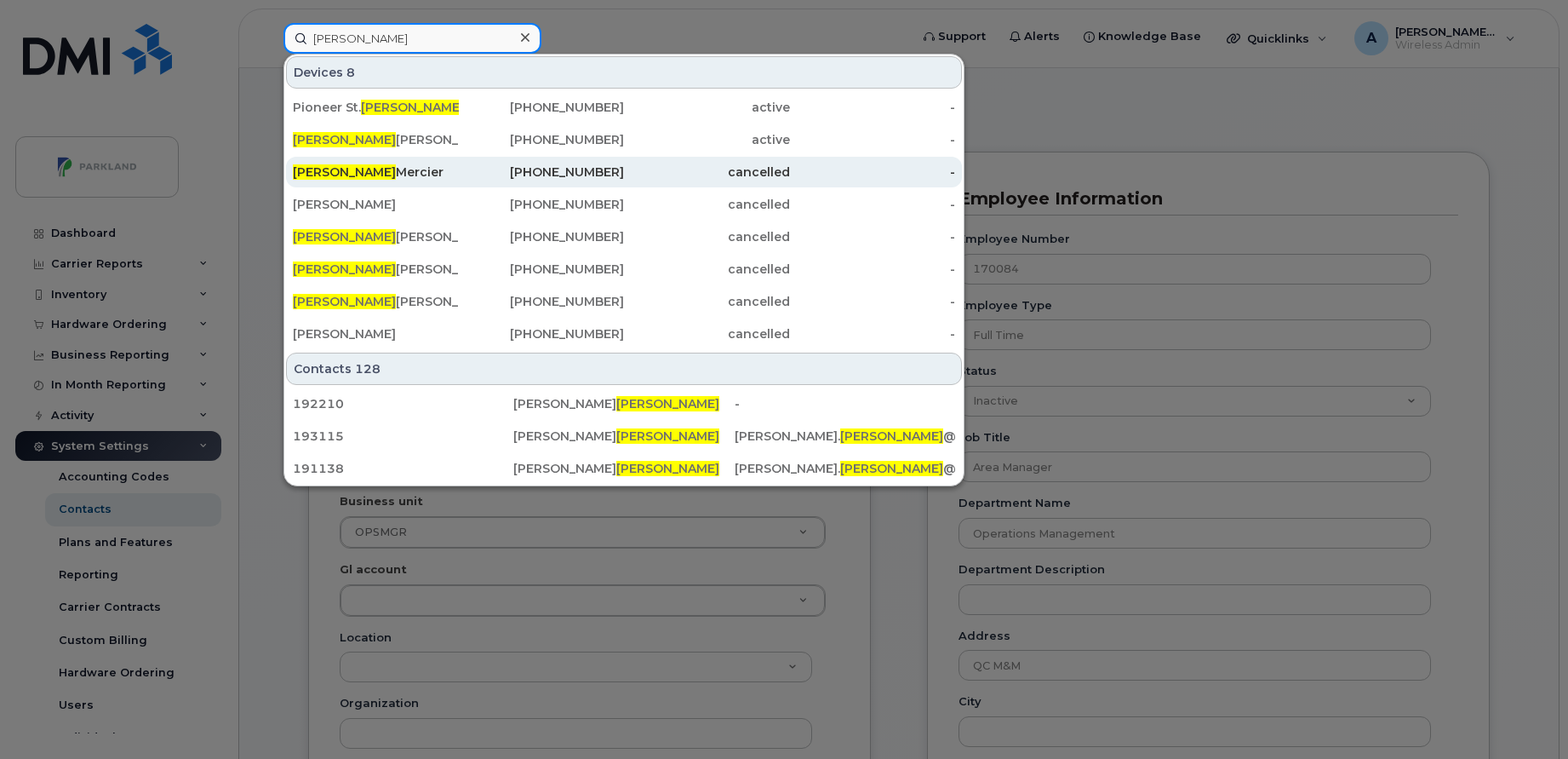
paste input "MarinaS"
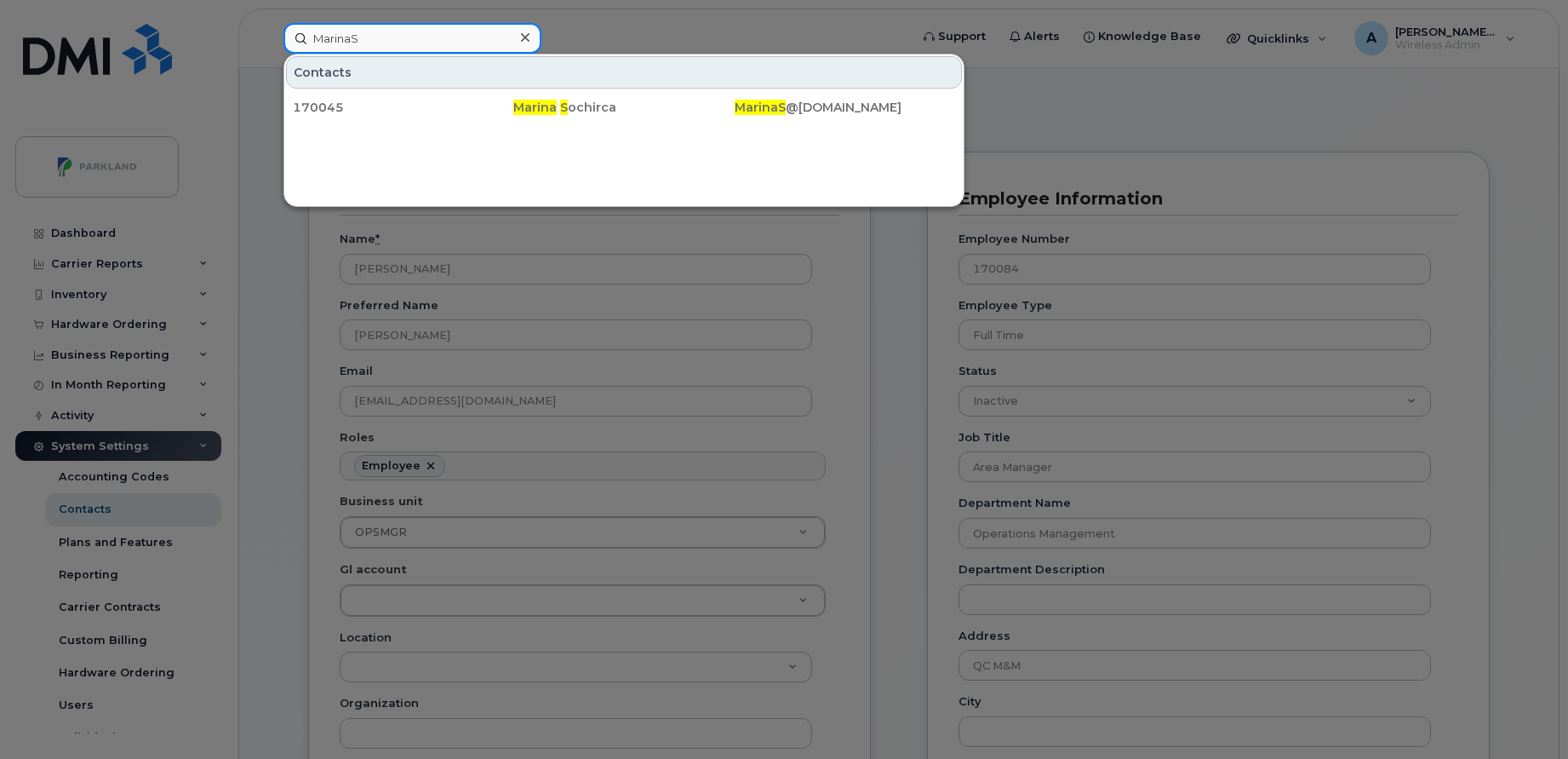
paste input "[PERSON_NAME] iPhone"
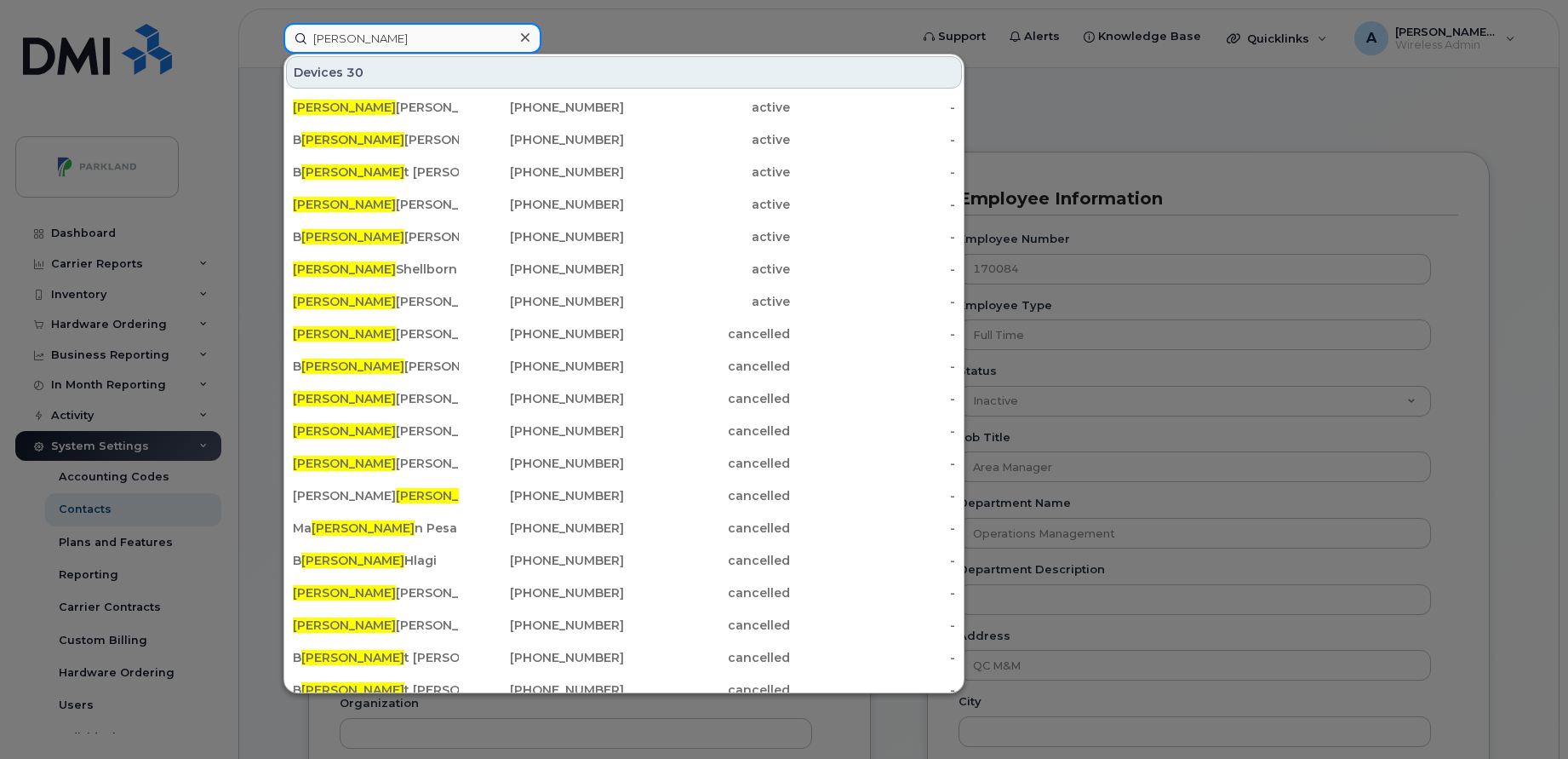
paste input "EstherB iPhone"
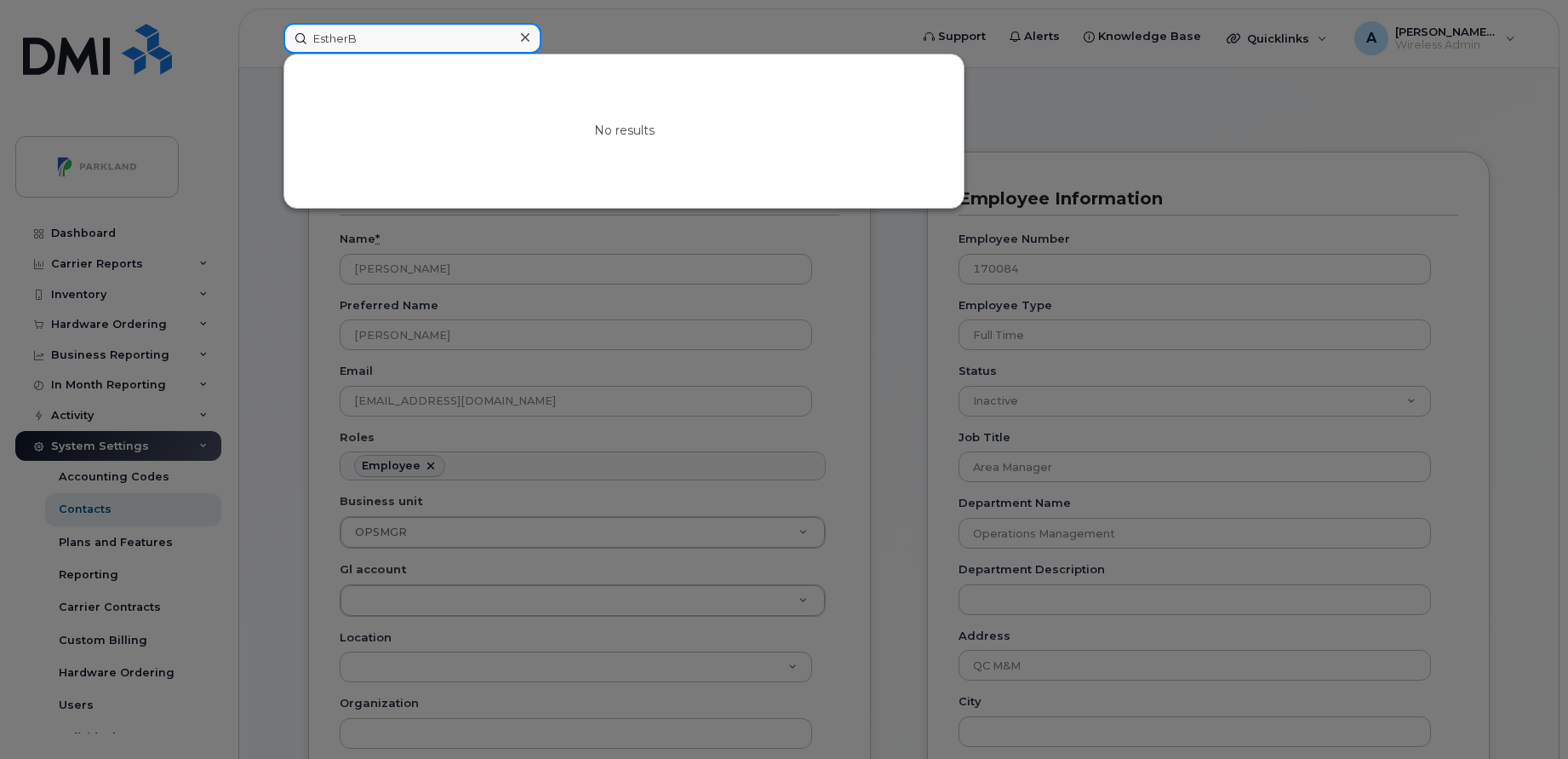
paste input "[PERSON_NAME]’s iPhone"
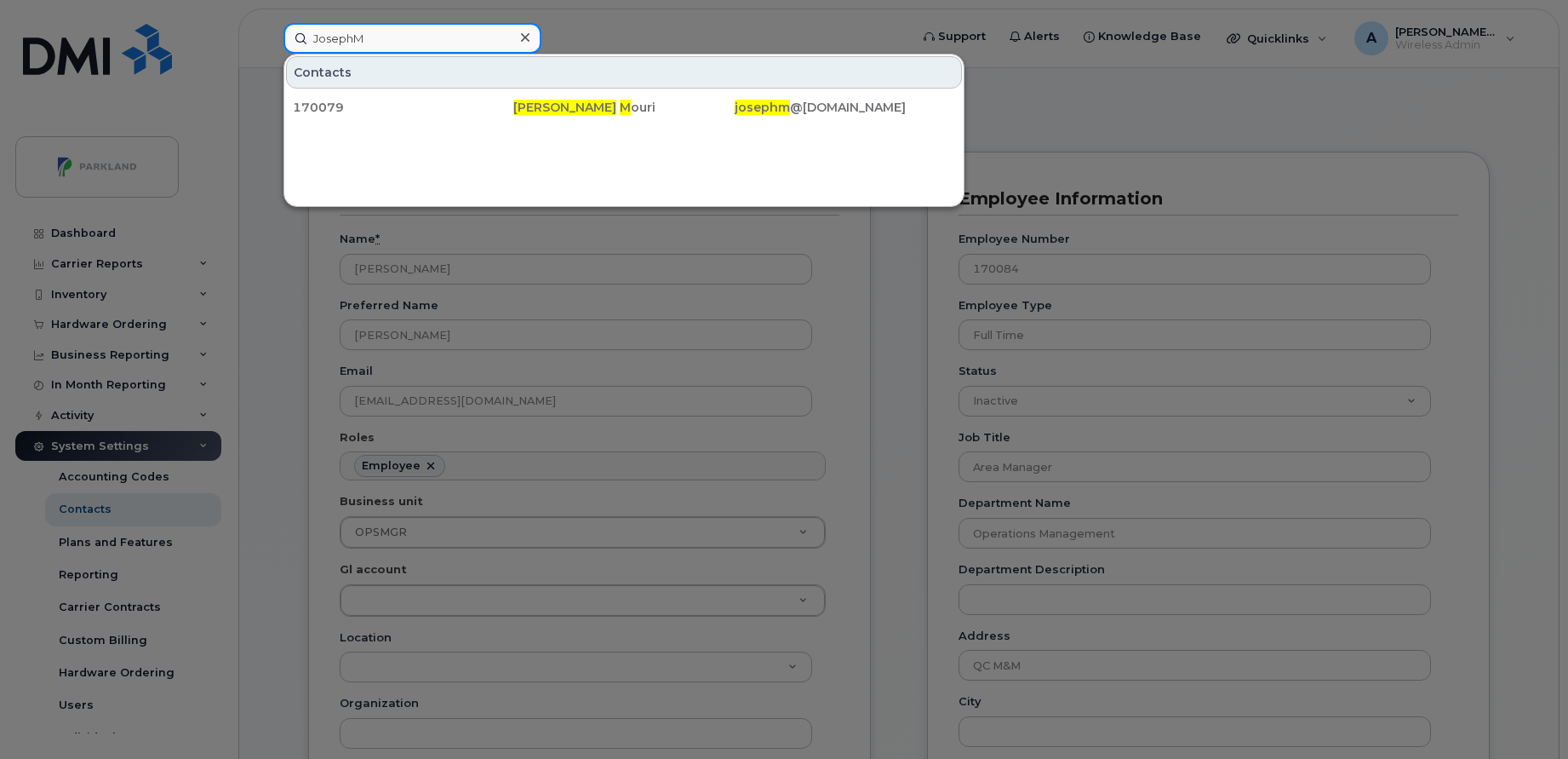
paste input "[PERSON_NAME]'s iPhone"
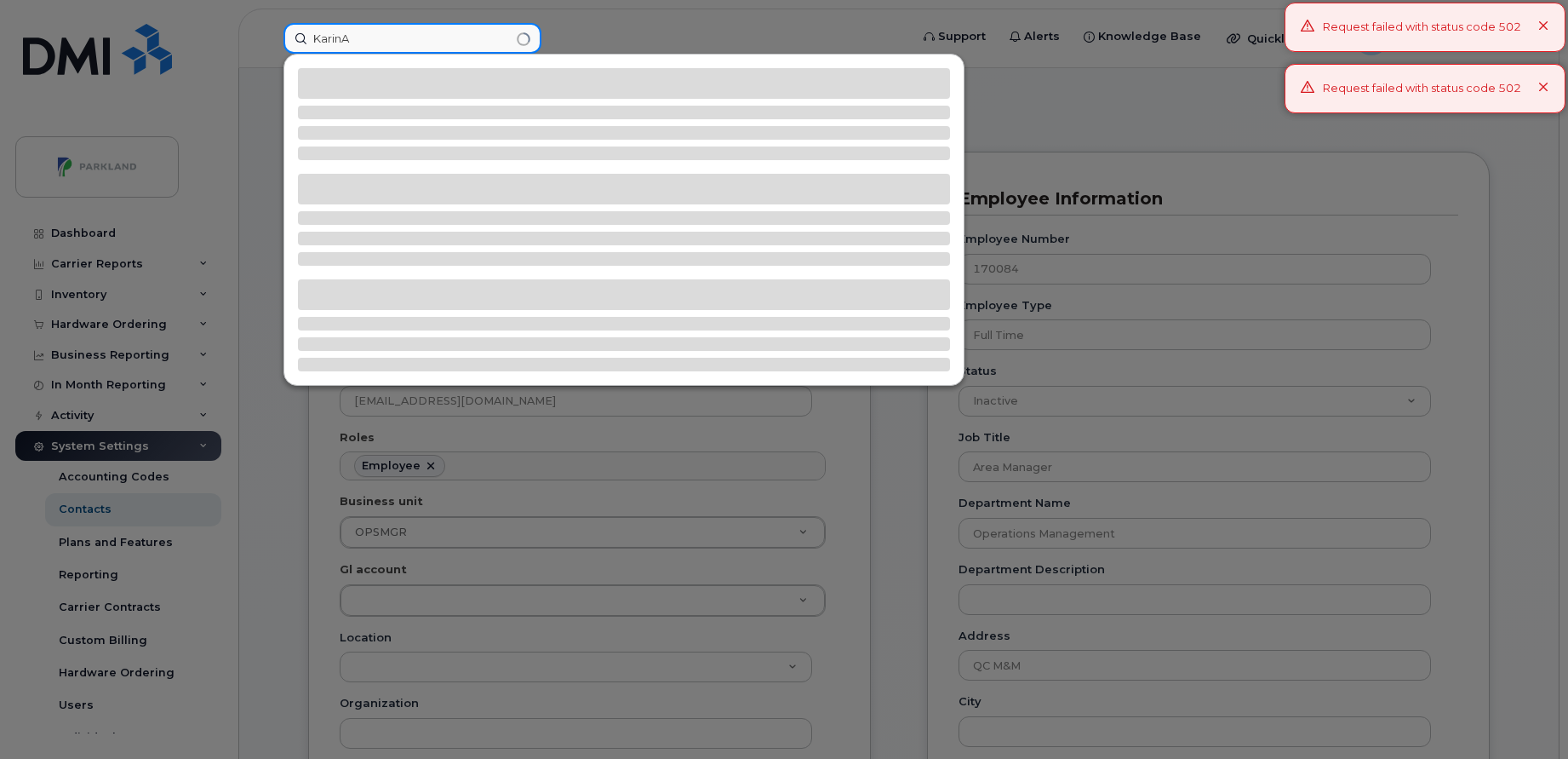
type input "KarinA"
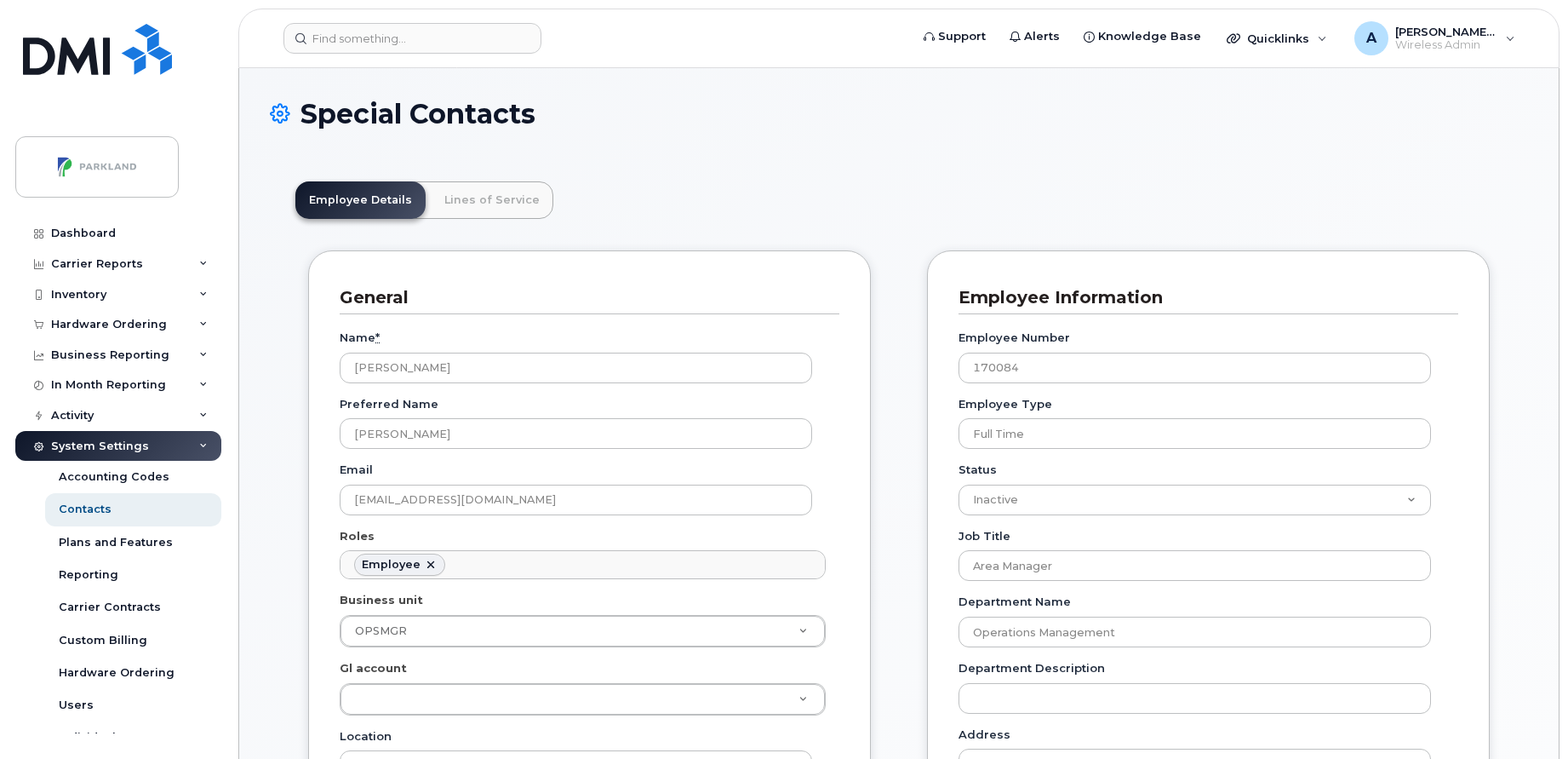
scroll to position [50, 0]
click at [434, 40] on input at bounding box center [413, 38] width 258 height 31
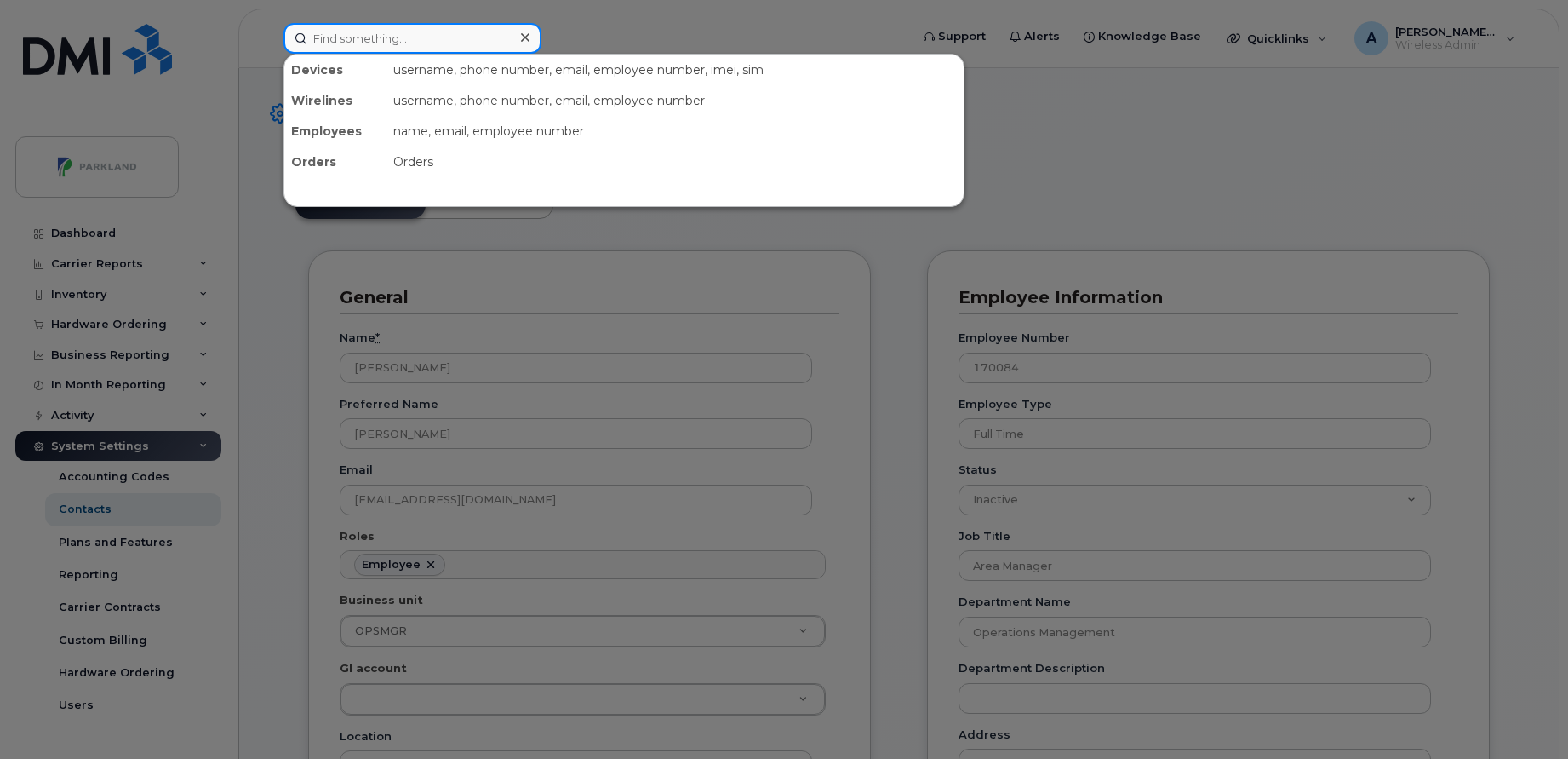
paste input "KarinA"
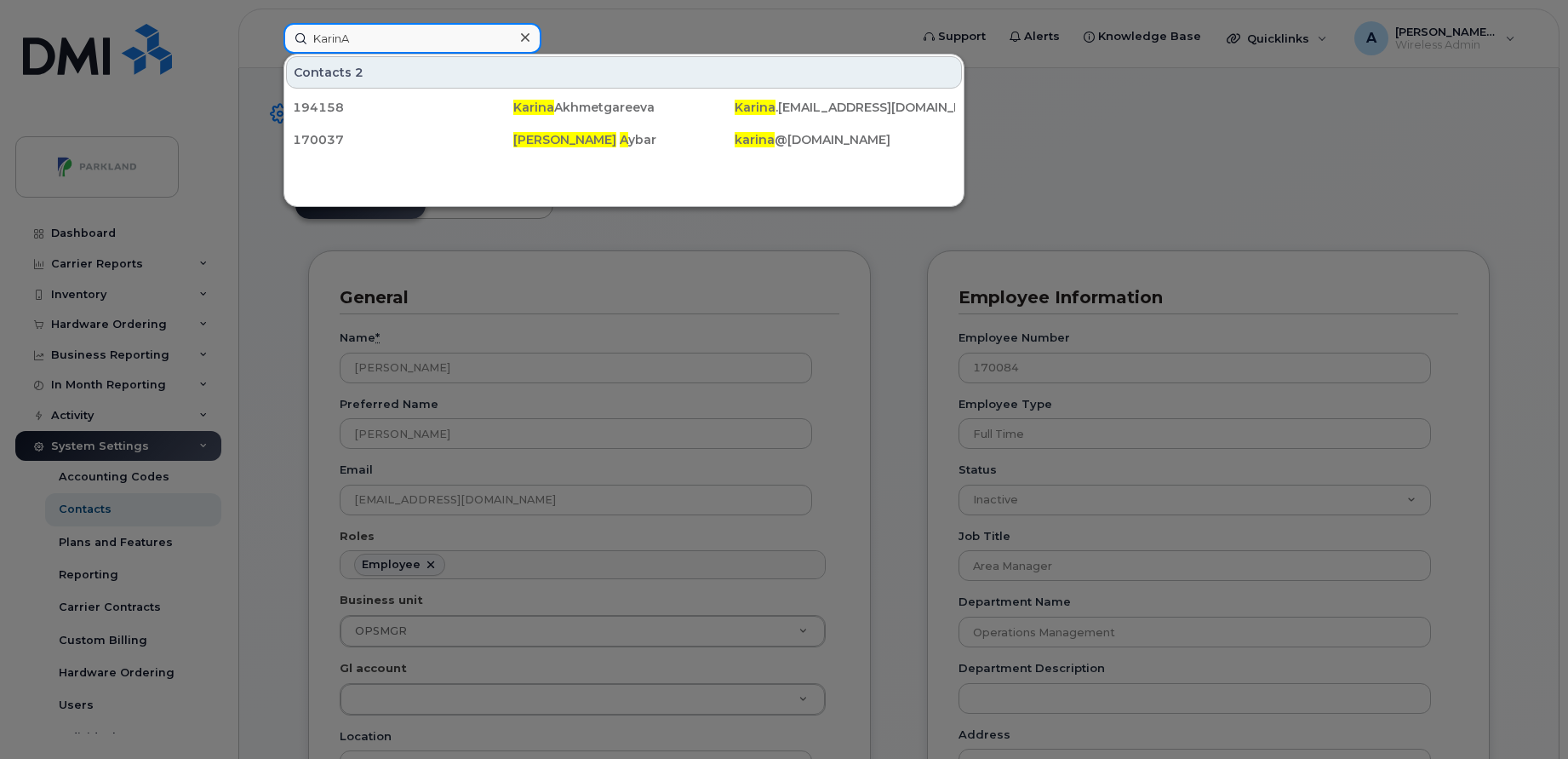
type input "KarinA"
click at [527, 32] on icon at bounding box center [525, 38] width 9 height 13
